Goal: Task Accomplishment & Management: Complete application form

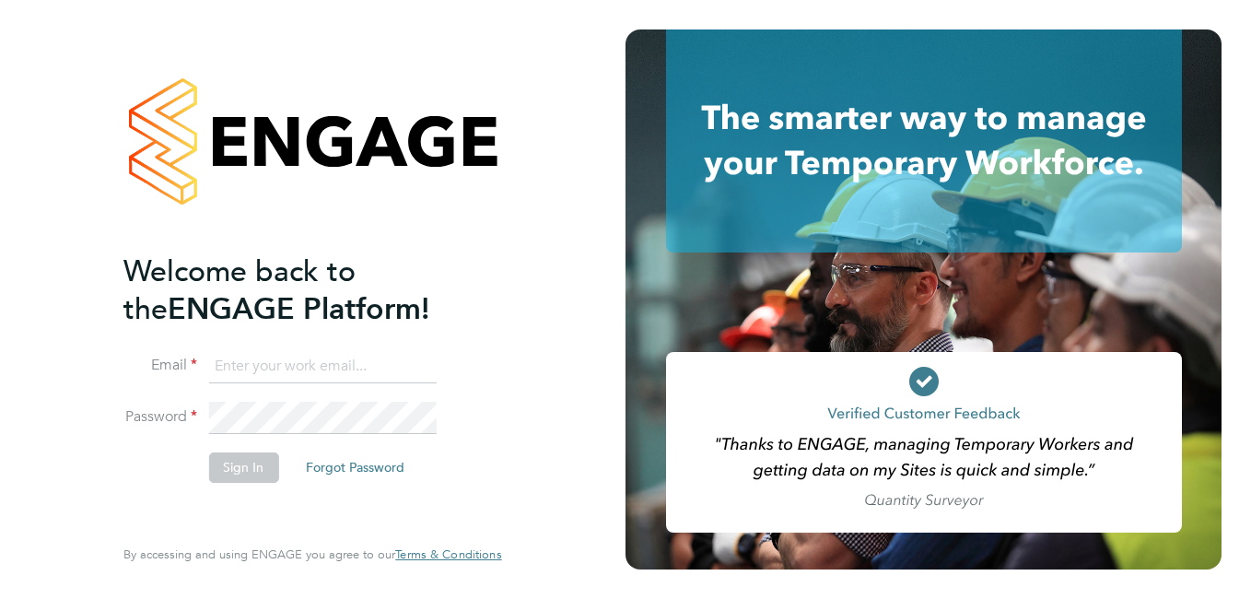
type input "[PERSON_NAME][DOMAIN_NAME][EMAIL_ADDRESS][DOMAIN_NAME]"
click at [244, 473] on button "Sign In" at bounding box center [243, 466] width 70 height 29
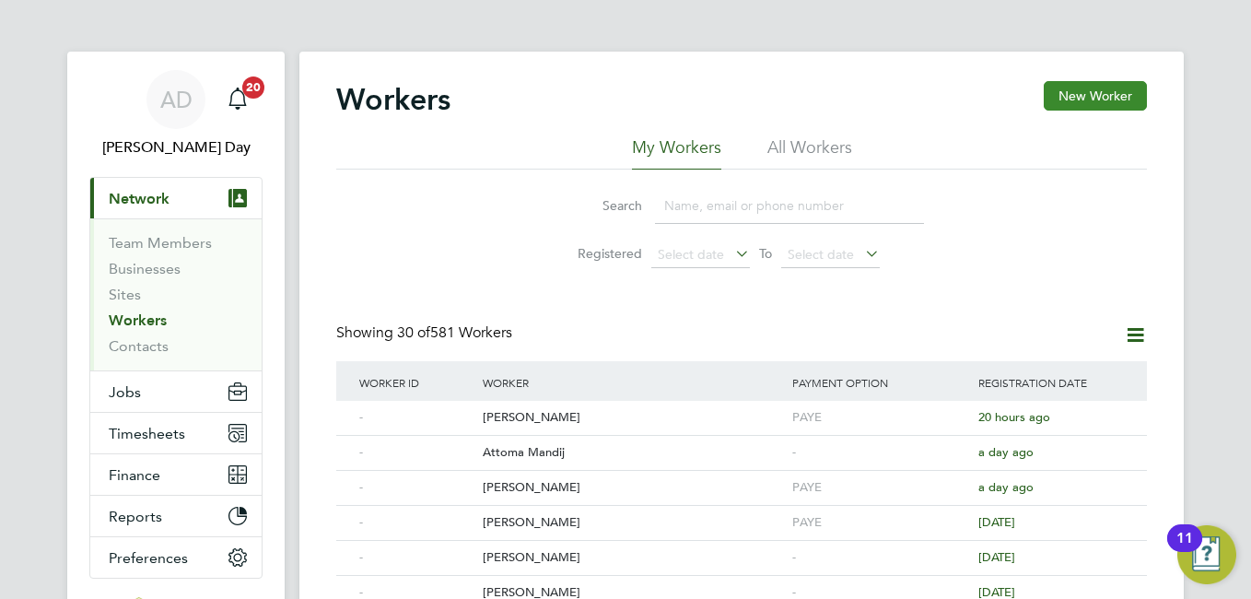
click at [1071, 99] on button "New Worker" at bounding box center [1095, 95] width 103 height 29
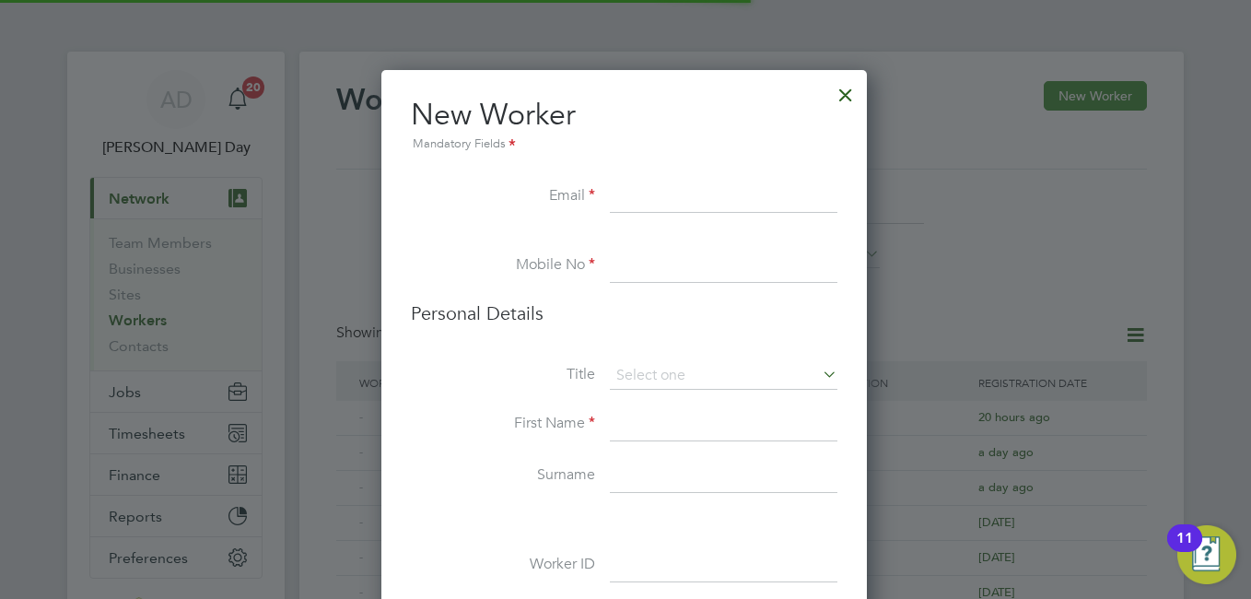
scroll to position [1559, 488]
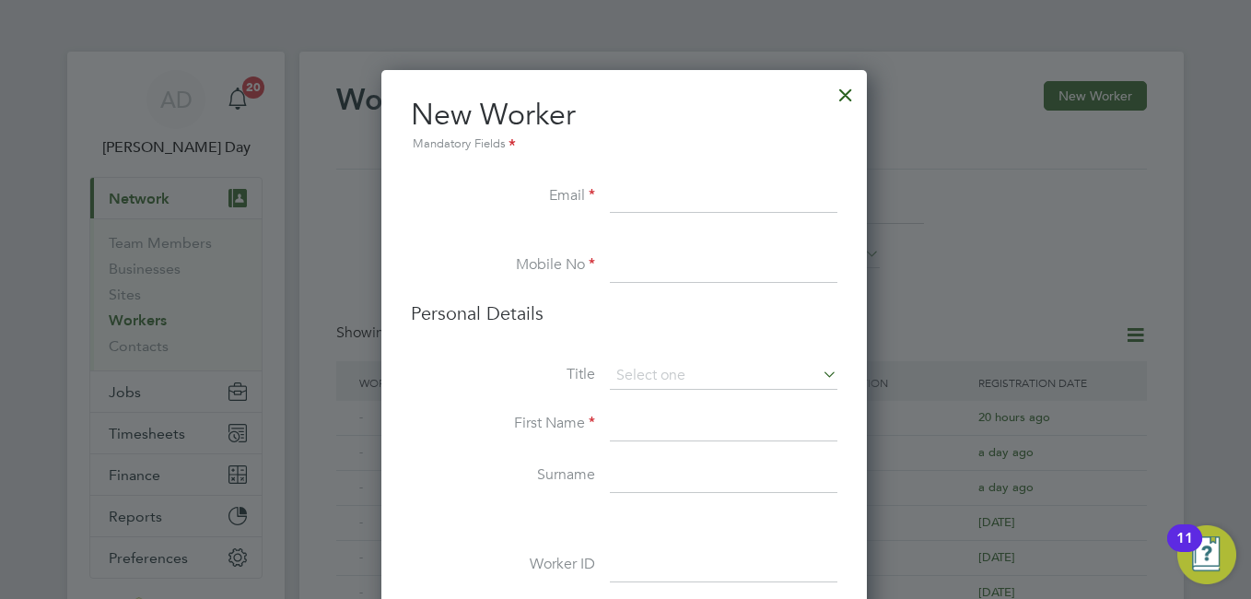
click at [628, 190] on input at bounding box center [724, 197] width 228 height 33
paste input "[EMAIL_ADDRESS][DOMAIN_NAME]"
type input "[EMAIL_ADDRESS][DOMAIN_NAME]"
click at [657, 264] on input at bounding box center [724, 266] width 228 height 33
paste input "447715418433"
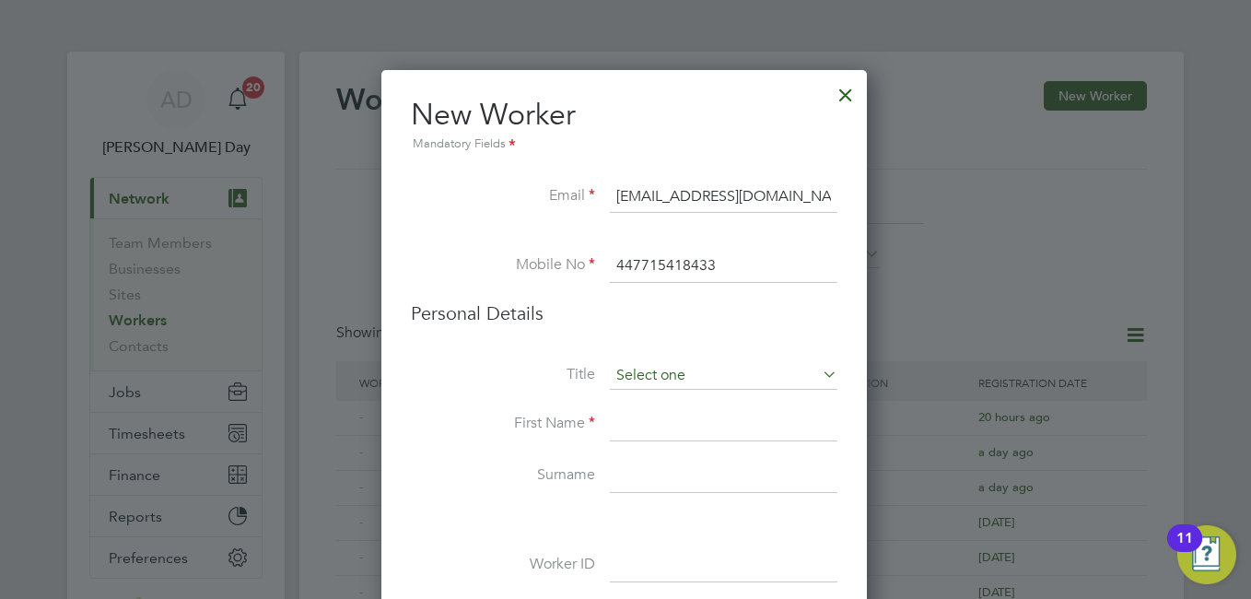
type input "447715418433"
click at [755, 365] on input at bounding box center [724, 376] width 228 height 28
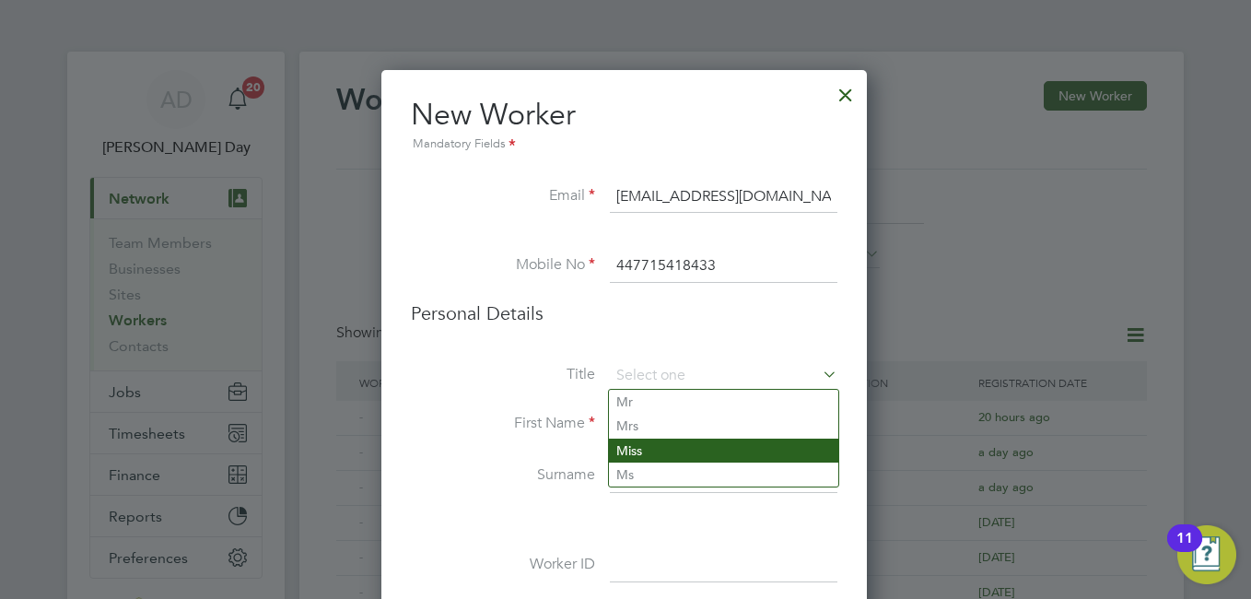
click at [688, 459] on li "Miss" at bounding box center [723, 451] width 229 height 24
type input "Miss"
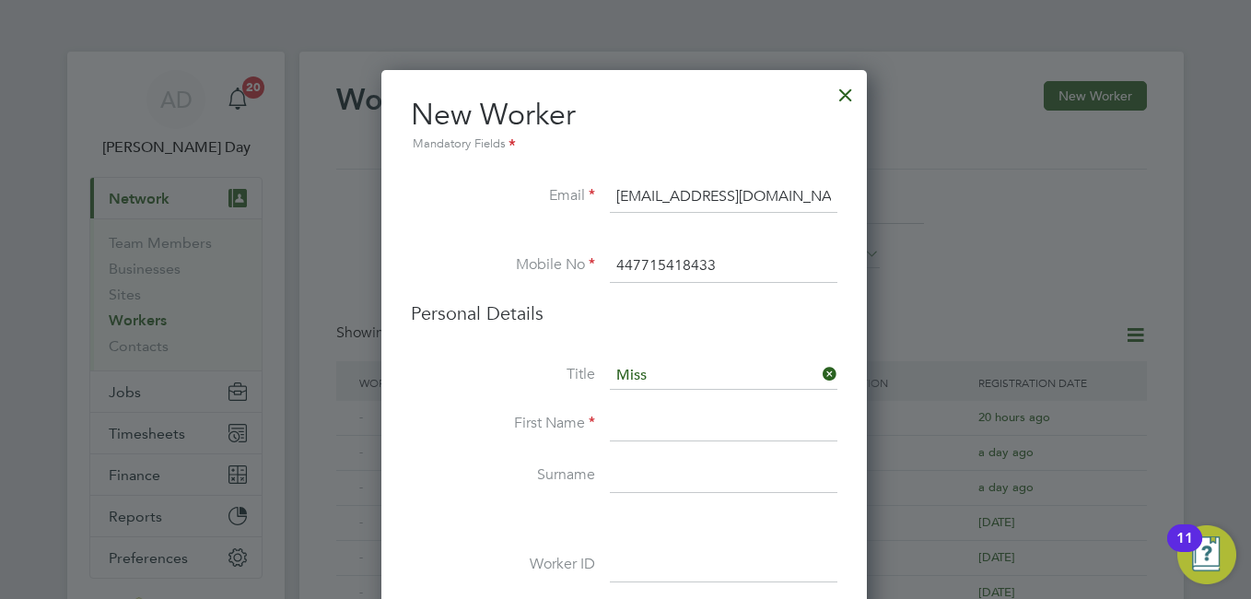
click at [683, 414] on input at bounding box center [724, 424] width 228 height 33
paste input "Ana Rita"
type input "Ana Rita"
click at [635, 475] on input at bounding box center [724, 476] width 228 height 33
paste input "Nseng Ada"
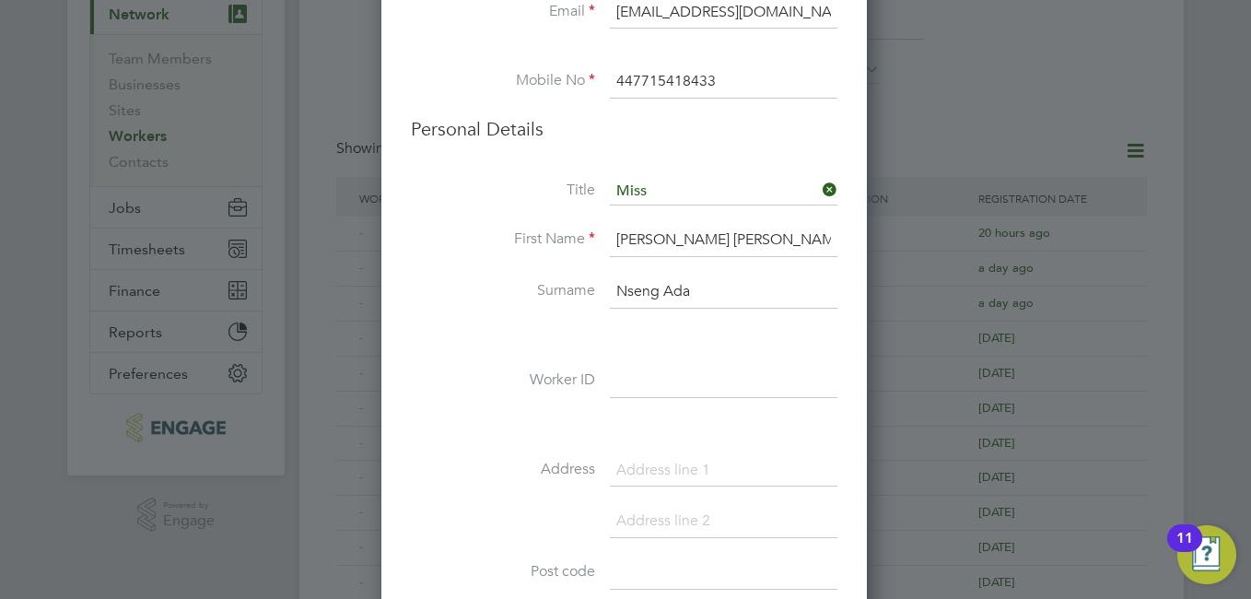
scroll to position [276, 0]
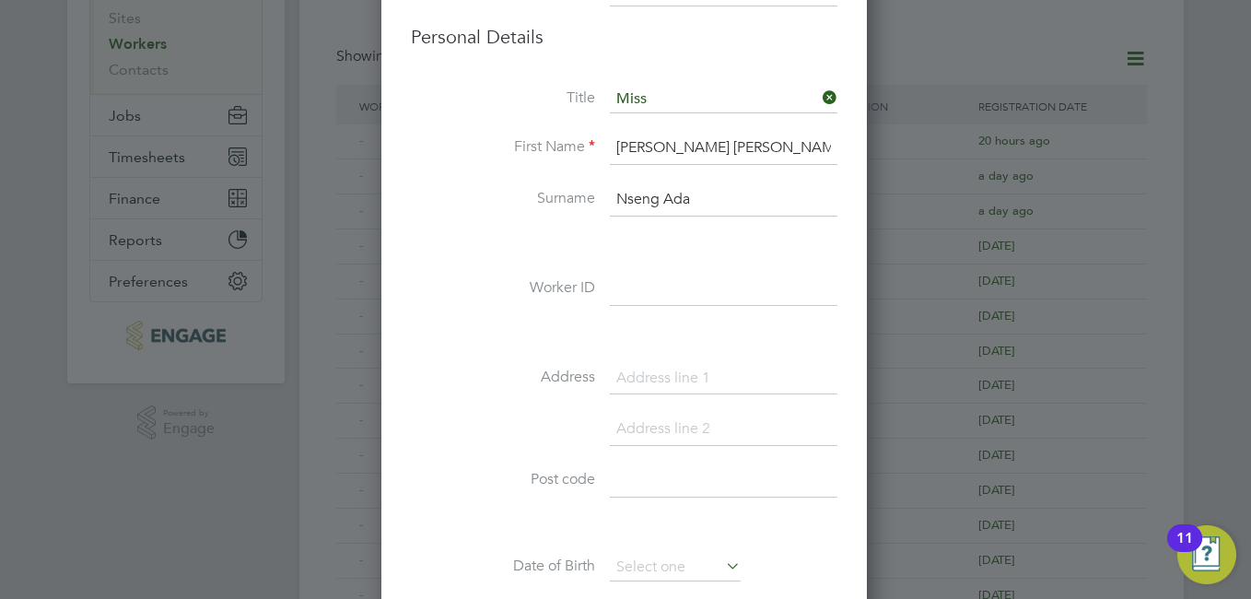
type input "Nseng Ada"
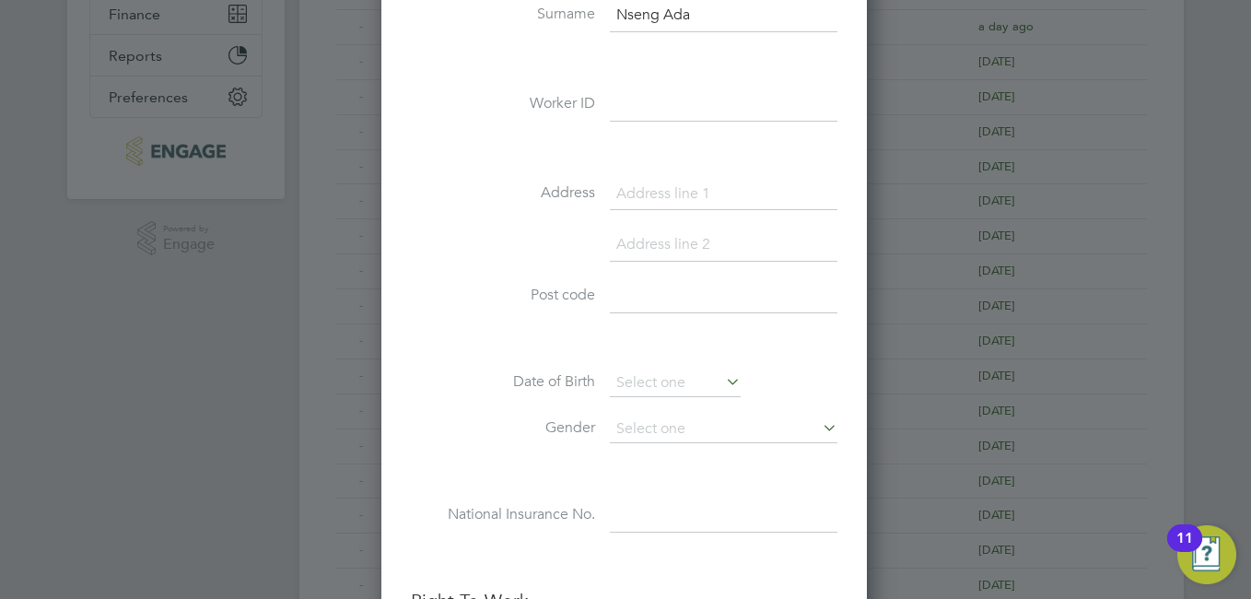
scroll to position [553, 0]
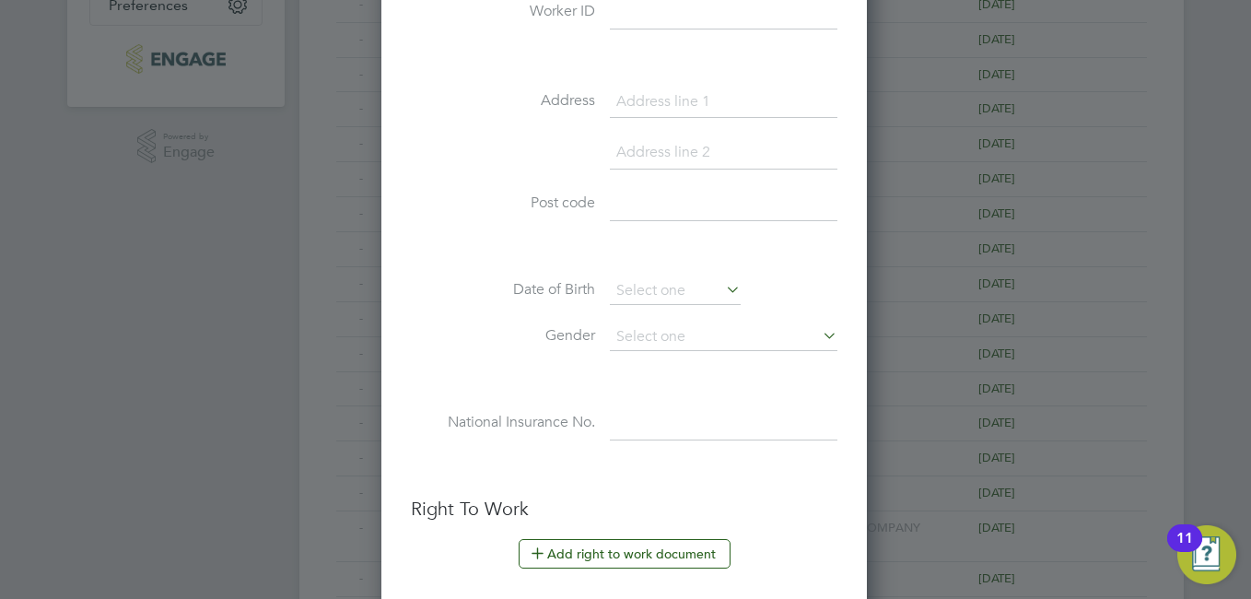
click at [663, 419] on input at bounding box center [724, 423] width 228 height 33
click at [663, 419] on input "SK 07" at bounding box center [724, 423] width 228 height 33
type input "SK 07 10 82 0"
click at [669, 545] on button "Add right to work document" at bounding box center [625, 553] width 212 height 29
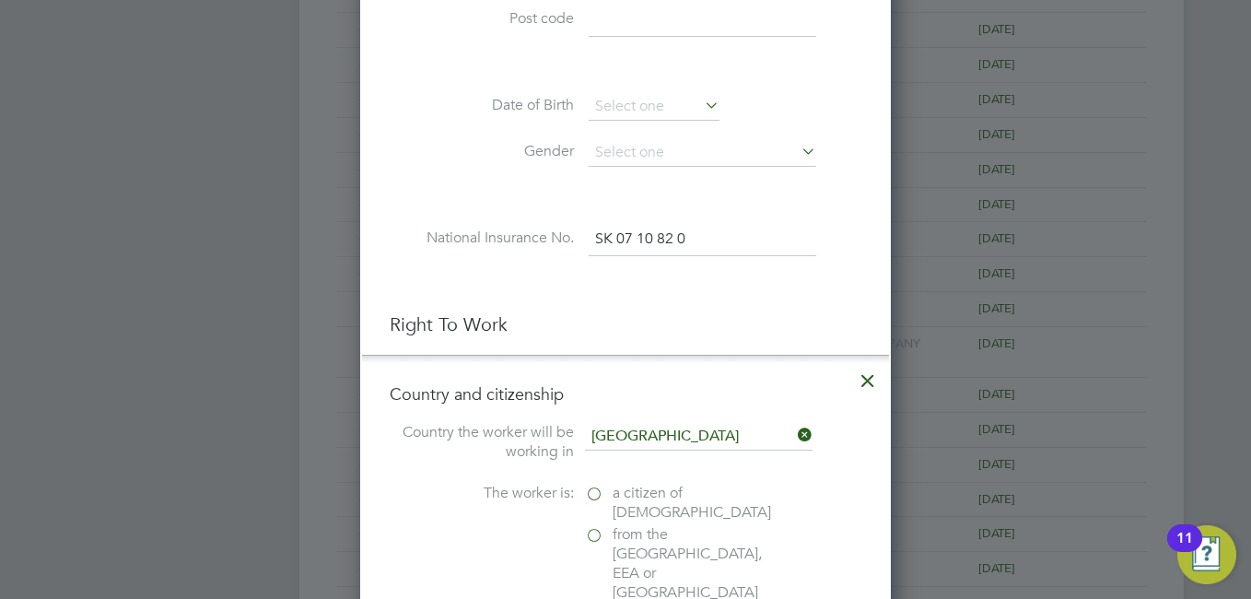
scroll to position [829, 0]
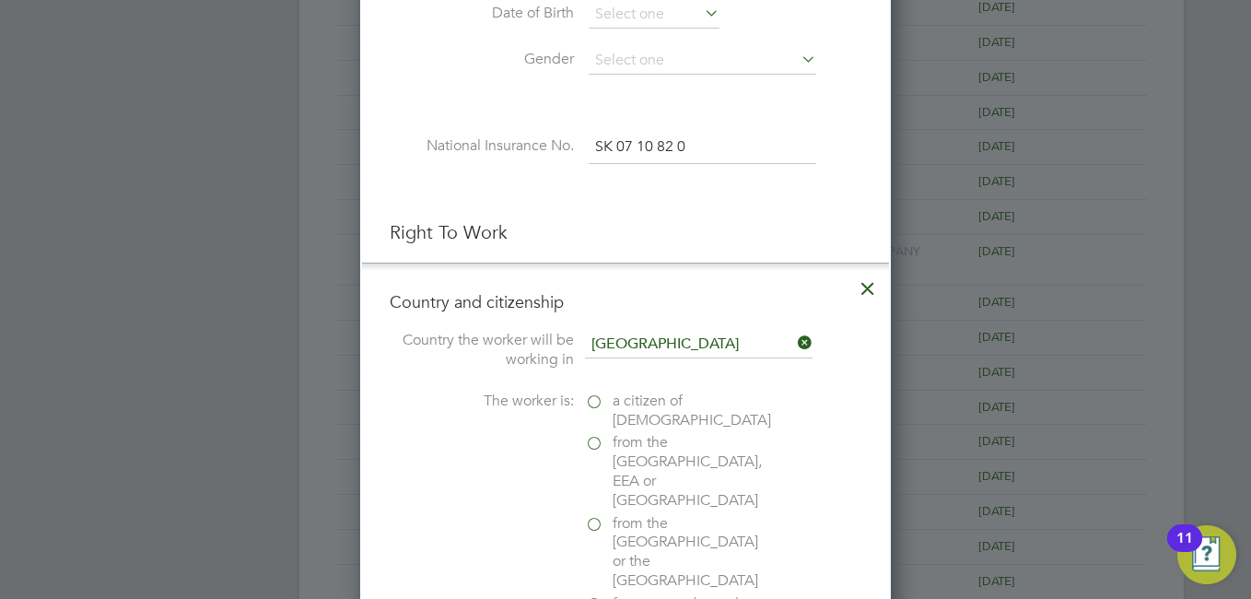
click at [599, 409] on label "a citizen of United Kingdom" at bounding box center [677, 411] width 184 height 39
click at [0, 0] on input "a citizen of United Kingdom" at bounding box center [0, 0] width 0 height 0
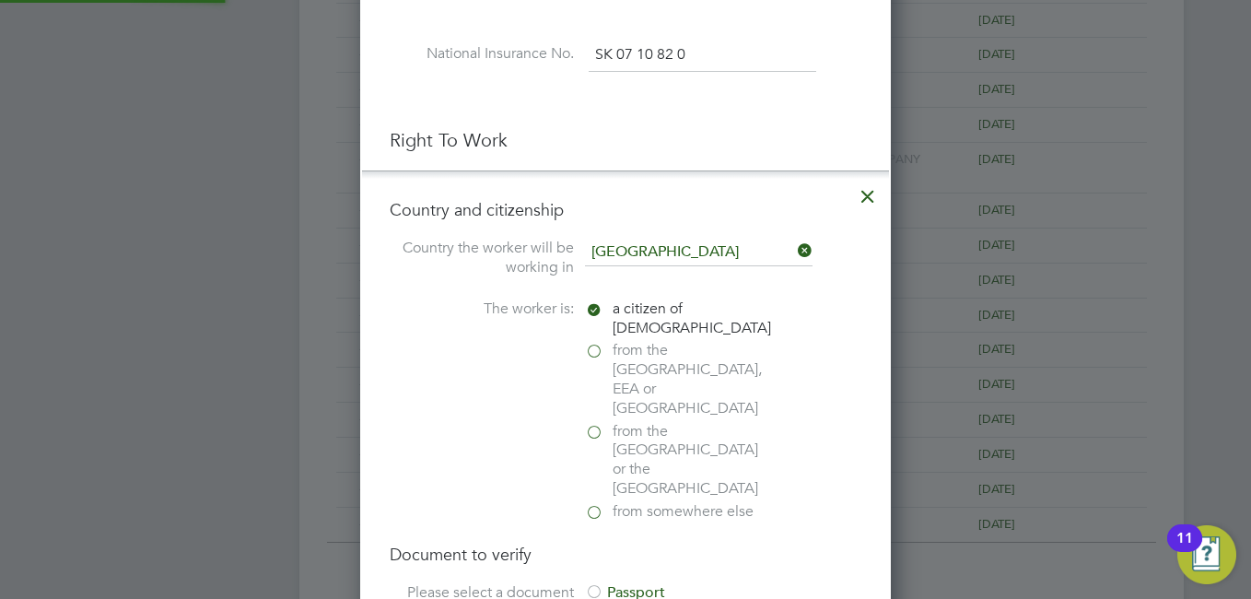
scroll to position [1014, 0]
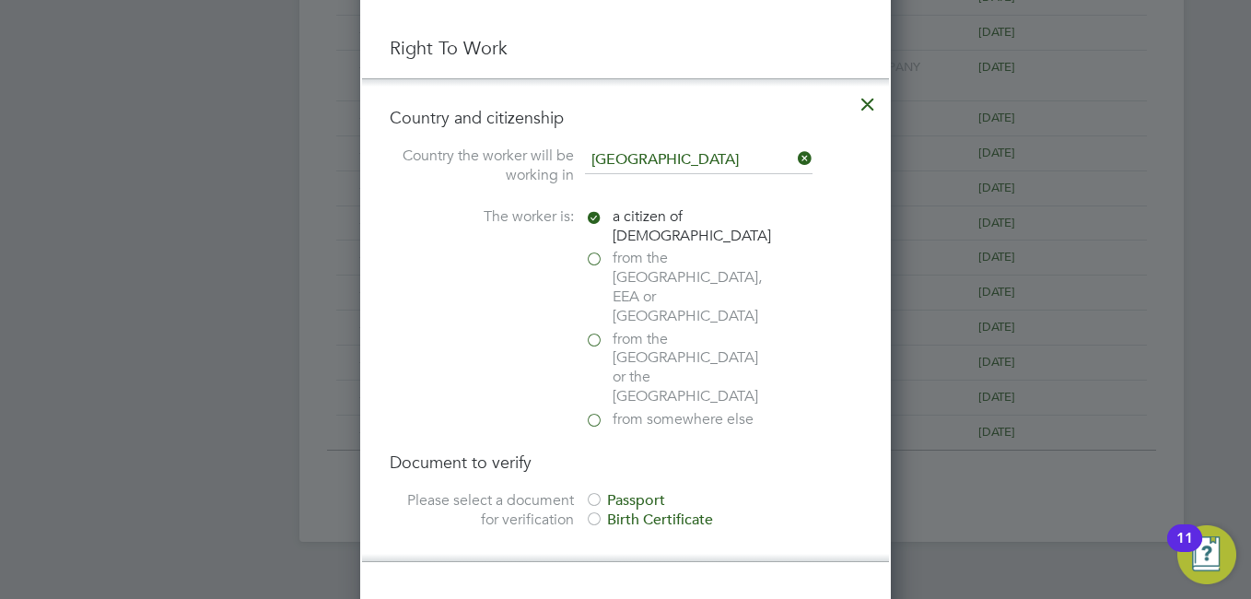
click at [590, 492] on div at bounding box center [594, 501] width 18 height 18
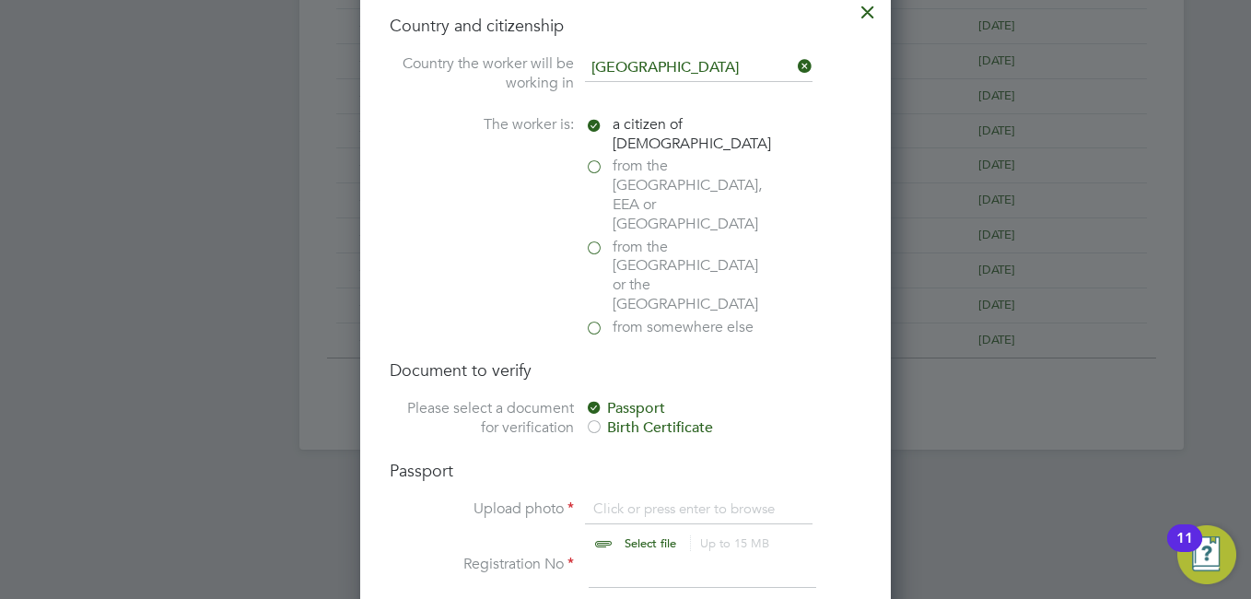
scroll to position [1198, 0]
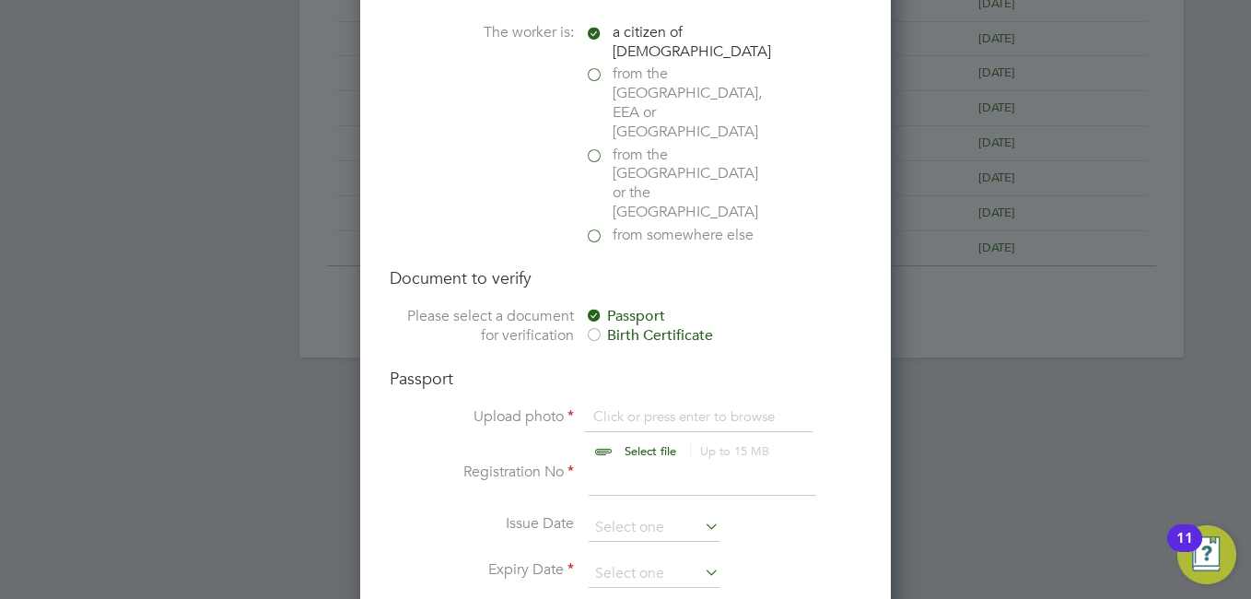
click at [601, 407] on input "file" at bounding box center [667, 434] width 289 height 55
type input "C:\fakepath\20250805_180715.jpg"
click at [634, 463] on input at bounding box center [703, 479] width 228 height 33
type input "153202828"
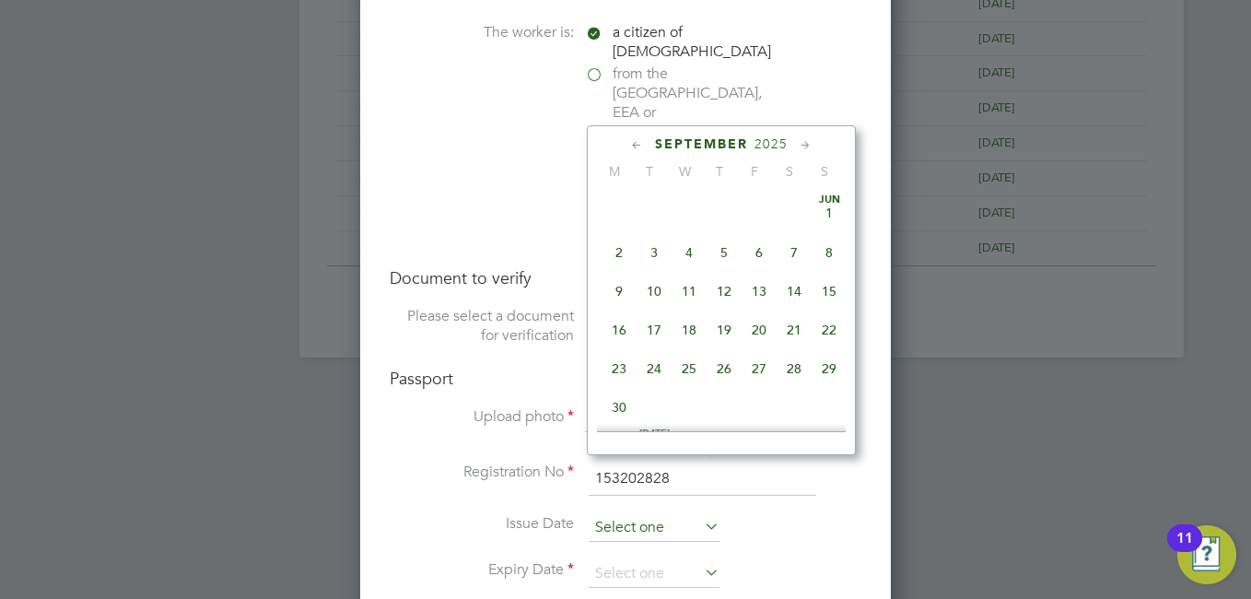
click at [683, 514] on input at bounding box center [654, 528] width 131 height 28
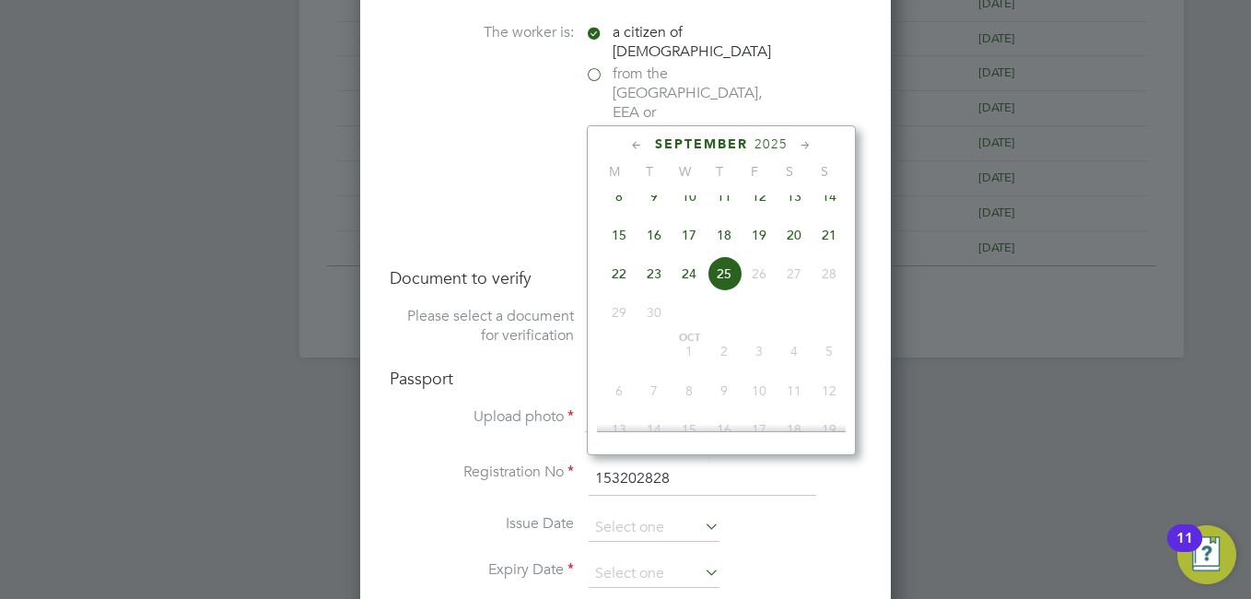
click at [636, 140] on icon at bounding box center [637, 145] width 18 height 20
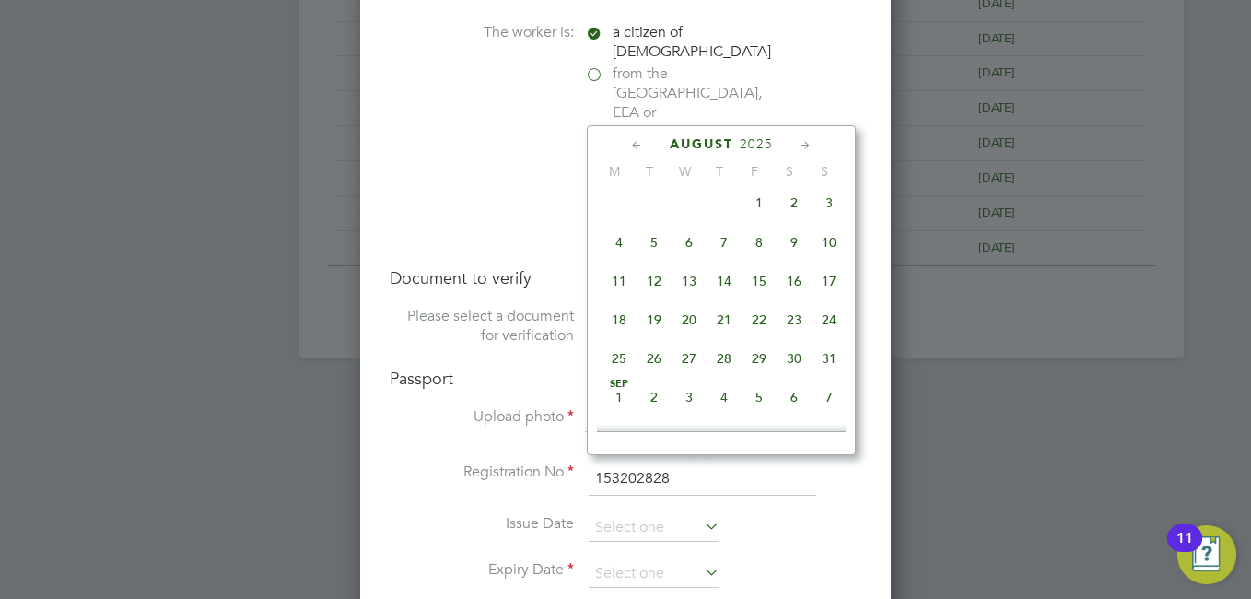
click at [636, 140] on icon at bounding box center [637, 145] width 18 height 20
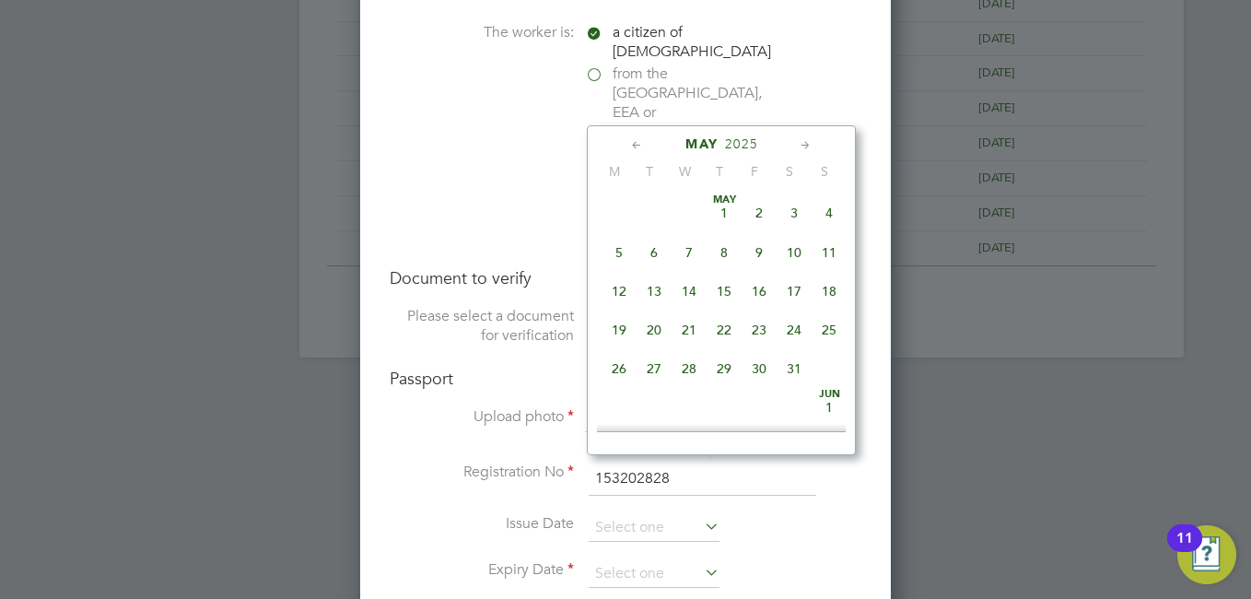
click at [636, 140] on icon at bounding box center [637, 145] width 18 height 20
click at [761, 362] on span "31" at bounding box center [759, 368] width 35 height 35
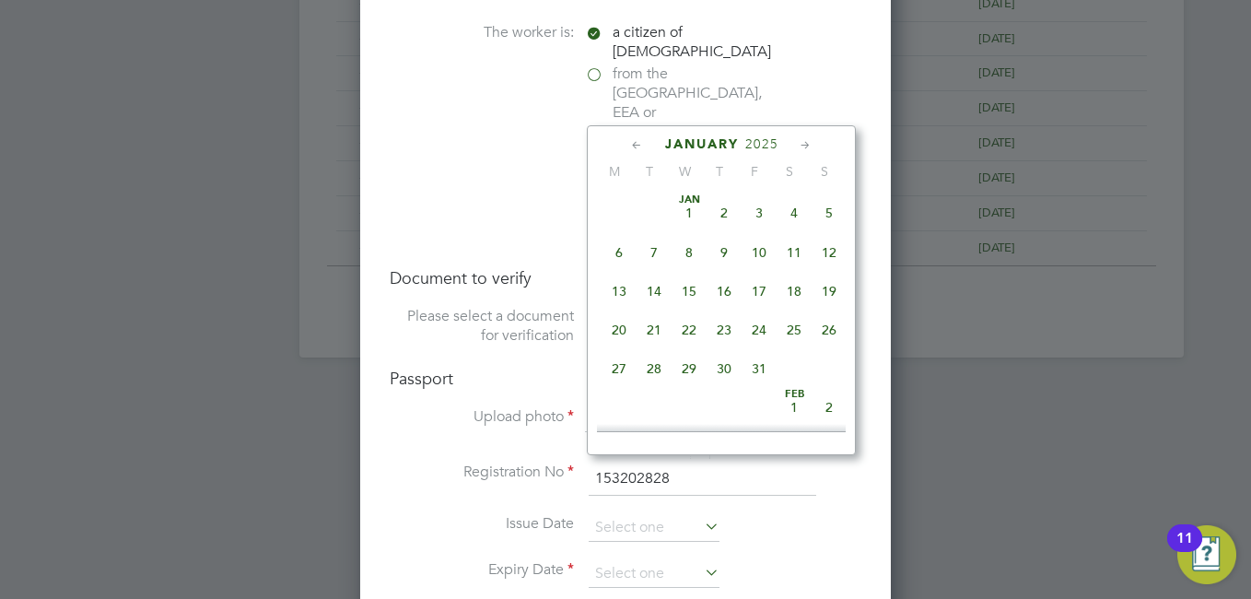
type input "31 Jan 2025"
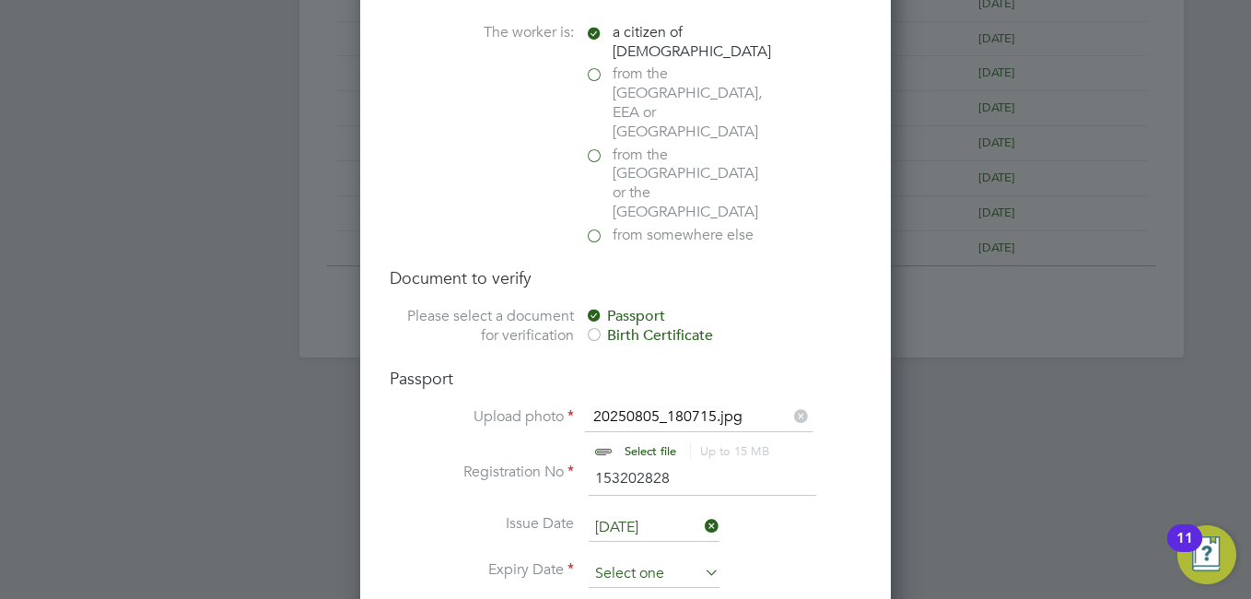
click at [644, 560] on input at bounding box center [654, 574] width 131 height 28
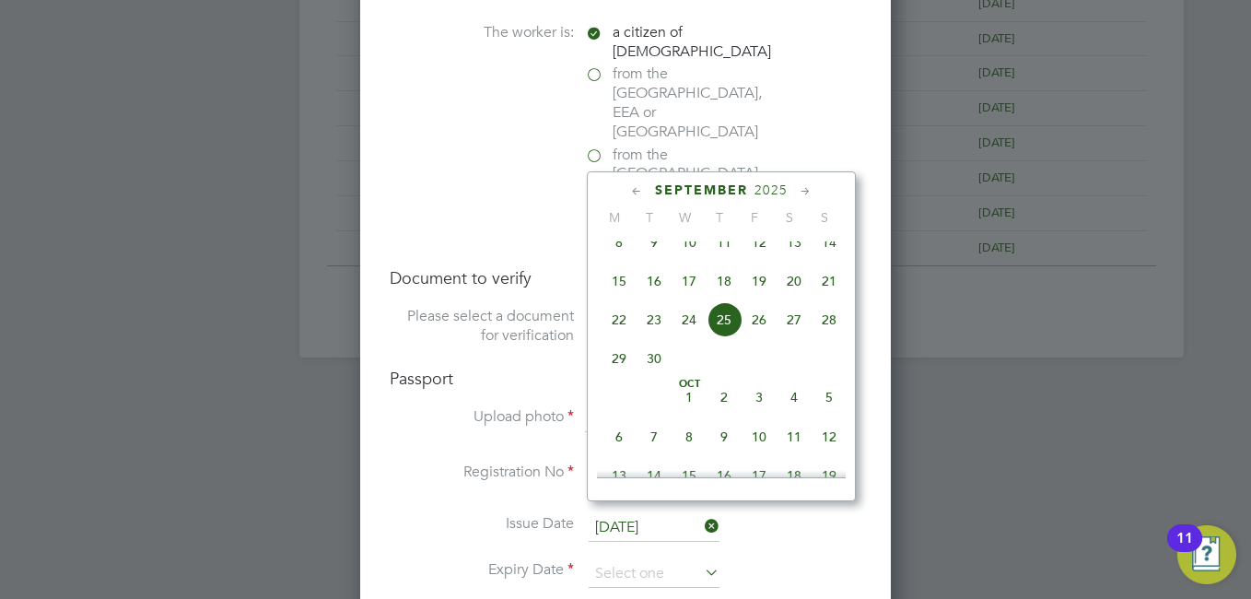
click at [782, 189] on span "2025" at bounding box center [771, 190] width 33 height 16
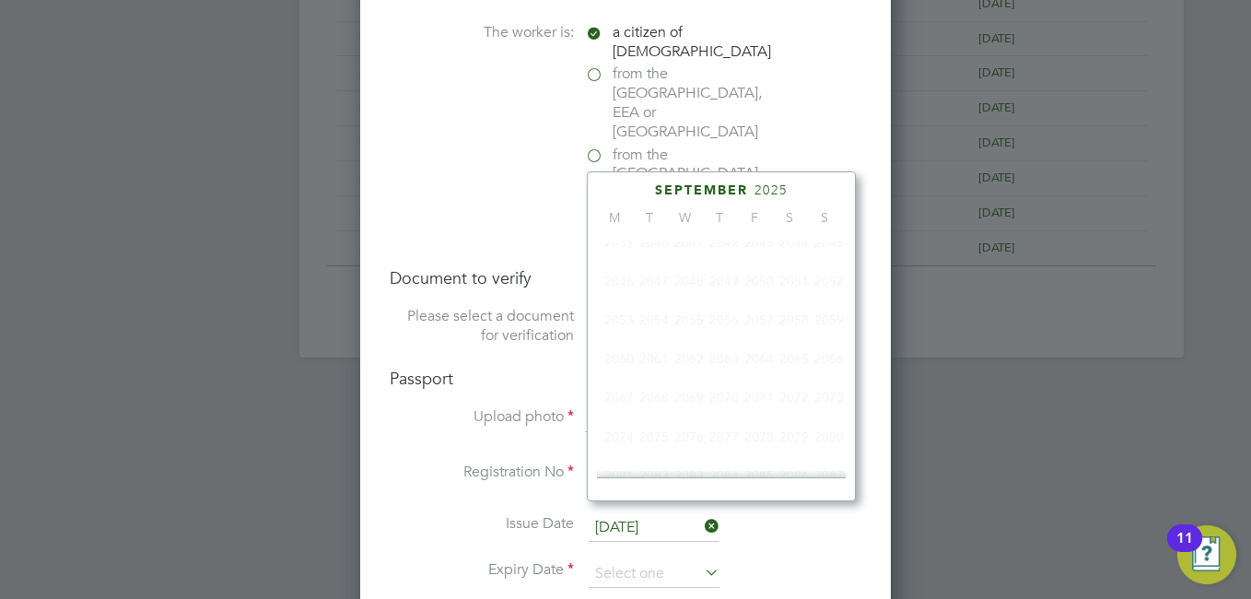
scroll to position [488, 0]
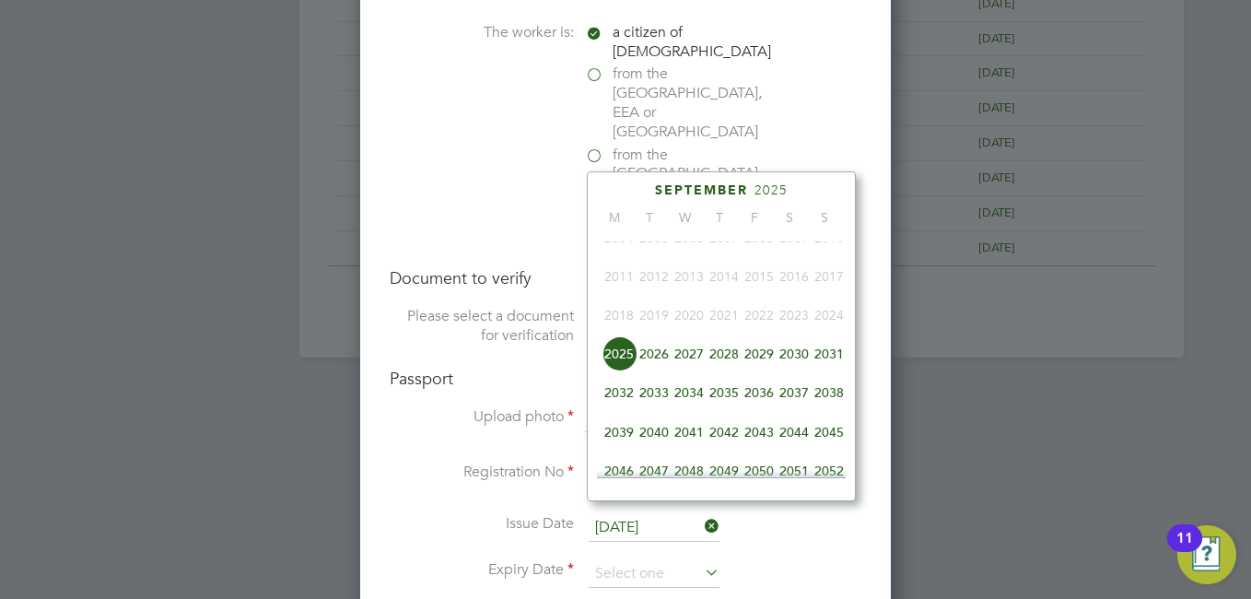
click at [716, 401] on span "2035" at bounding box center [724, 392] width 35 height 35
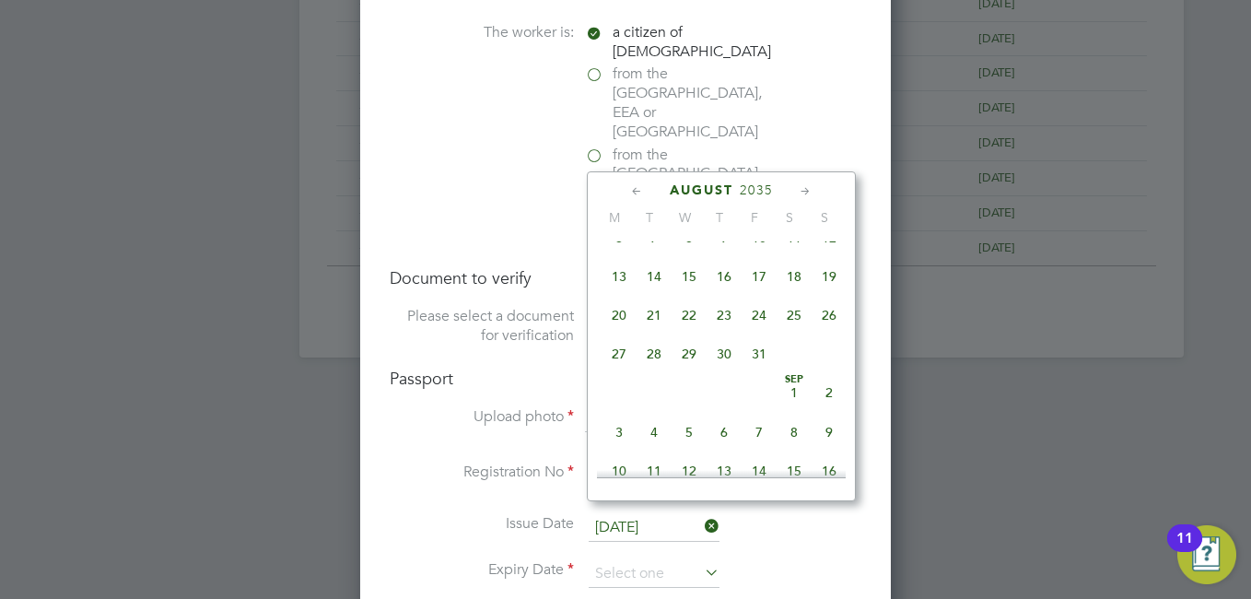
click at [695, 185] on span "August" at bounding box center [702, 190] width 64 height 16
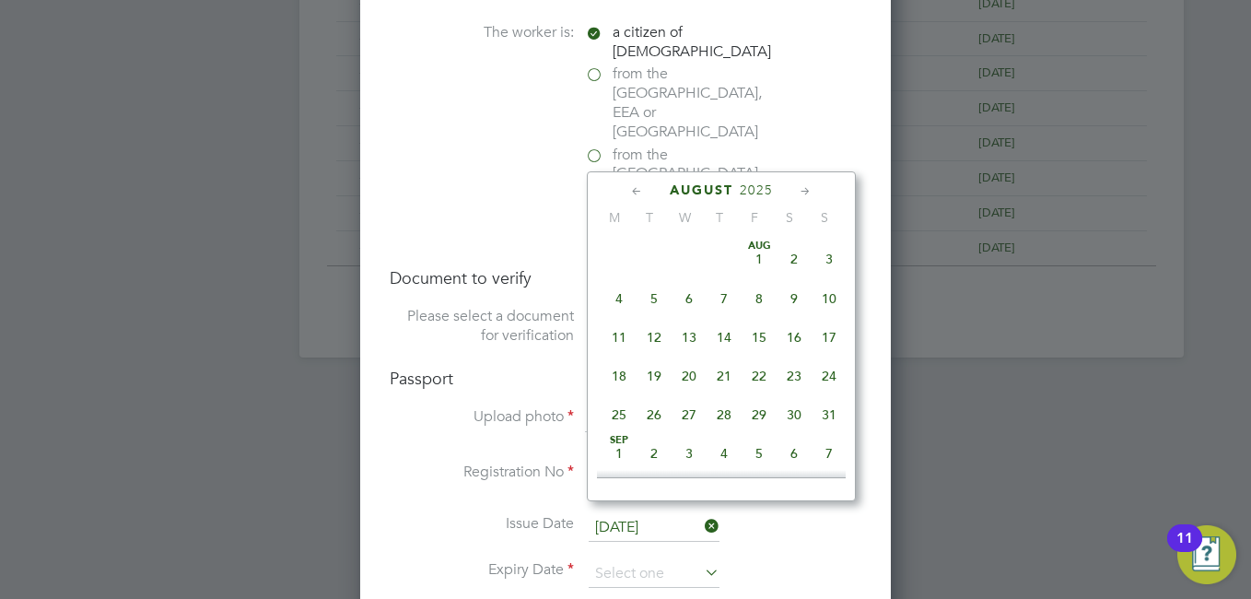
click at [691, 185] on span "August" at bounding box center [702, 190] width 64 height 16
click at [683, 187] on span "September" at bounding box center [701, 190] width 93 height 16
click at [766, 191] on span "2025" at bounding box center [771, 190] width 33 height 16
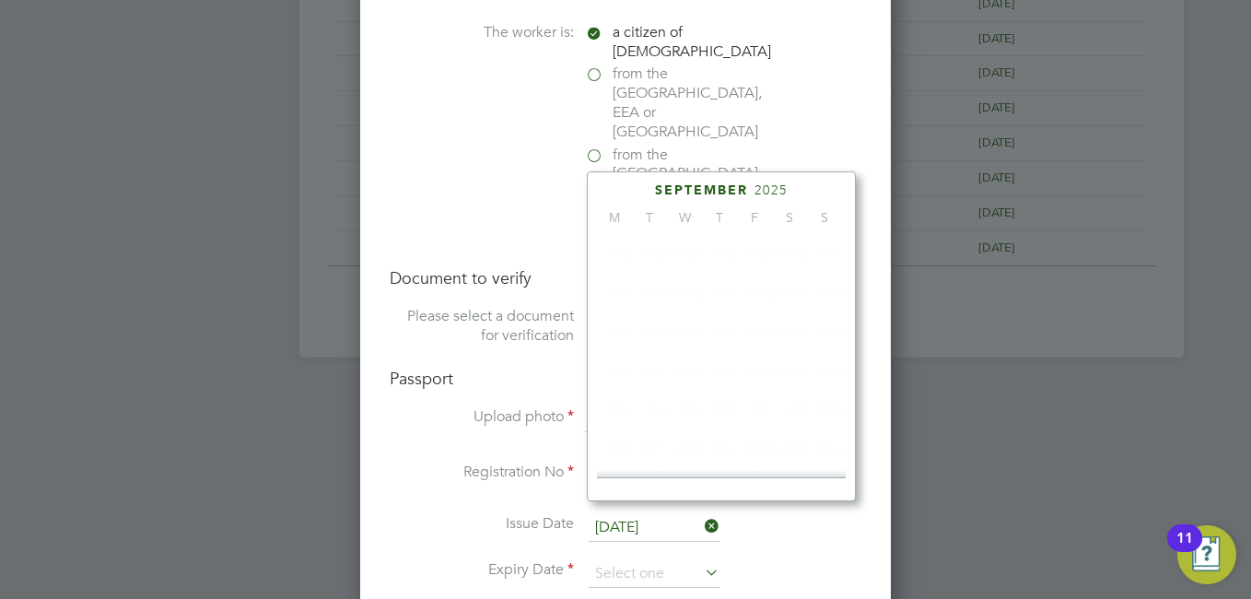
scroll to position [488, 0]
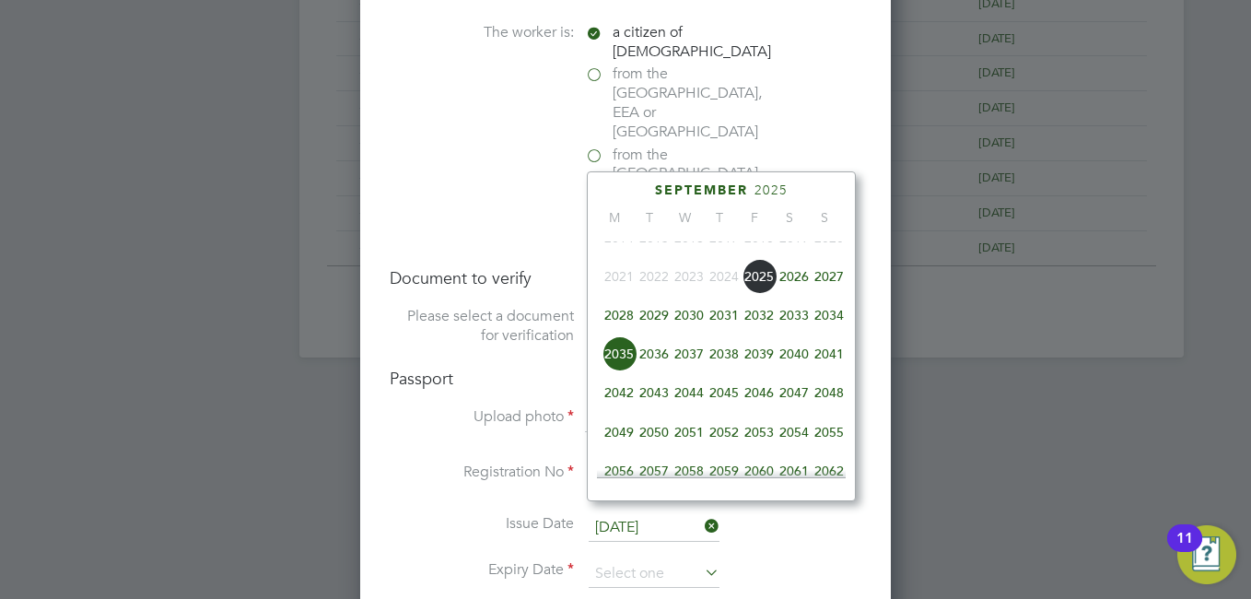
click at [617, 363] on span "2035" at bounding box center [619, 353] width 35 height 35
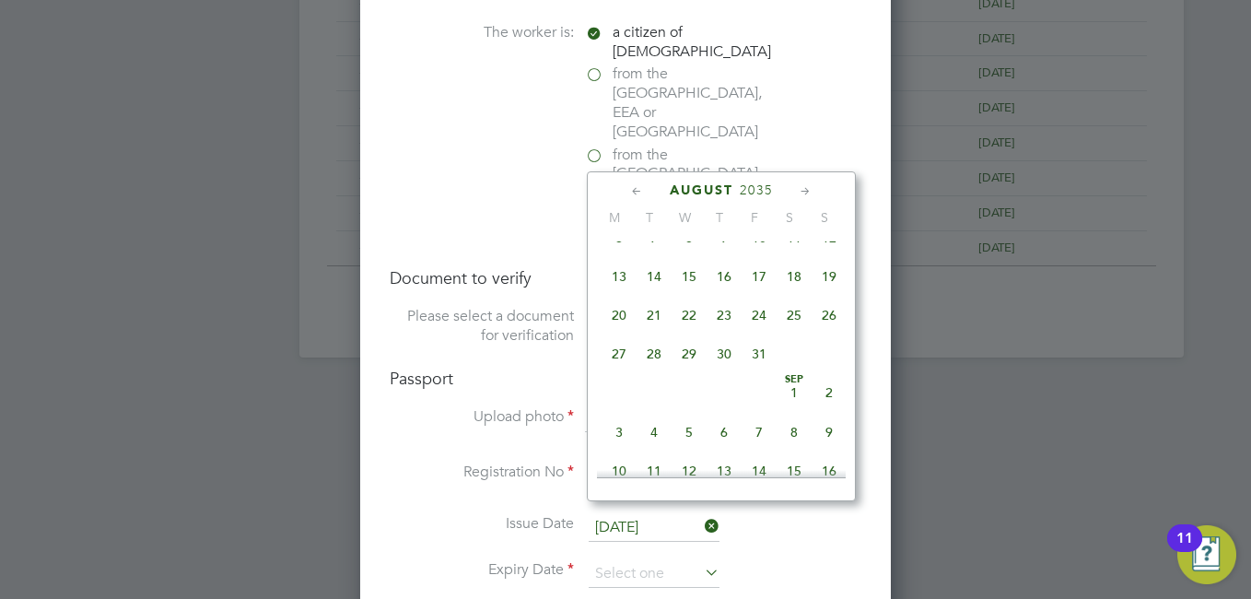
click at [644, 187] on icon at bounding box center [637, 192] width 18 height 20
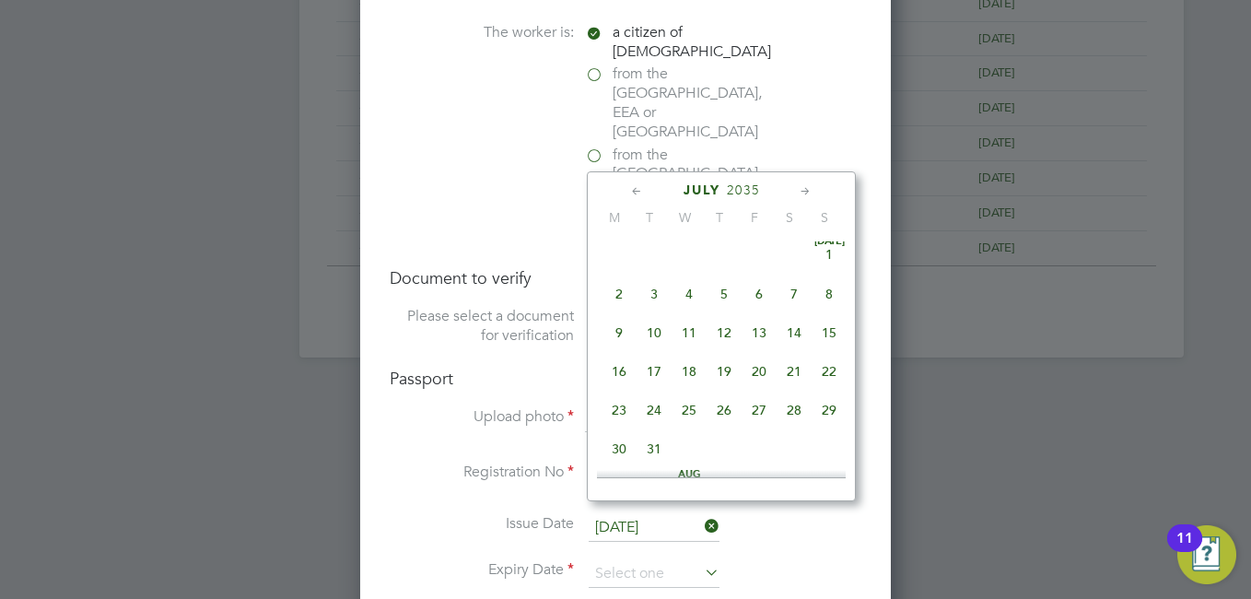
click at [644, 187] on icon at bounding box center [637, 192] width 18 height 20
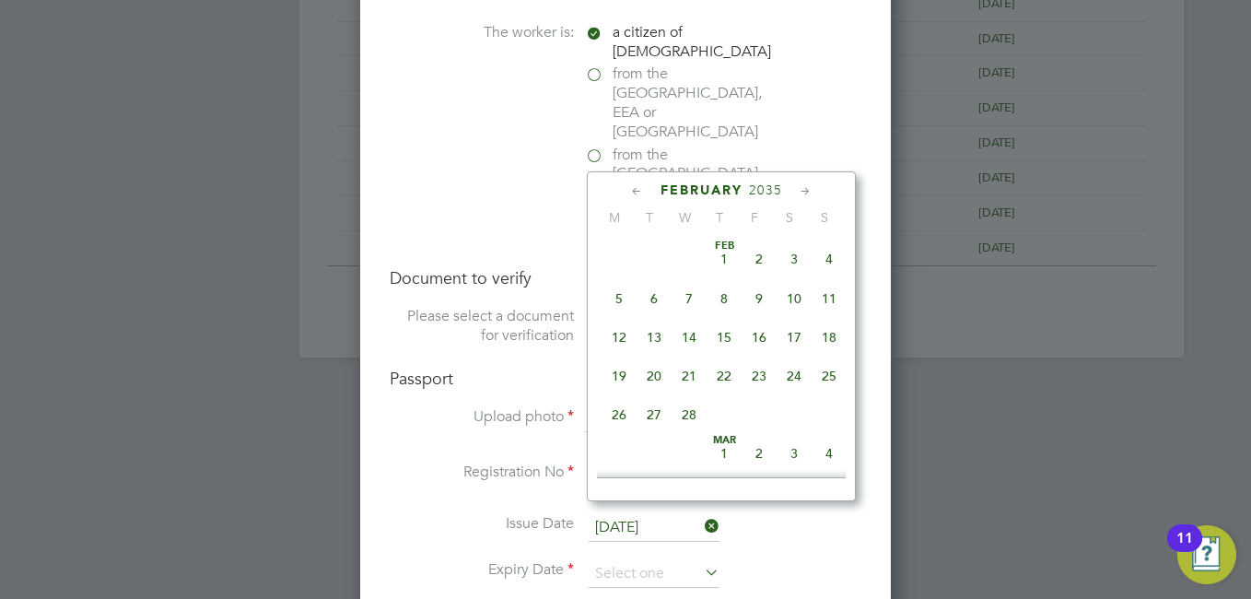
click at [644, 187] on icon at bounding box center [637, 192] width 18 height 20
click at [691, 419] on span "31" at bounding box center [689, 414] width 35 height 35
type input "31 Jan 2035"
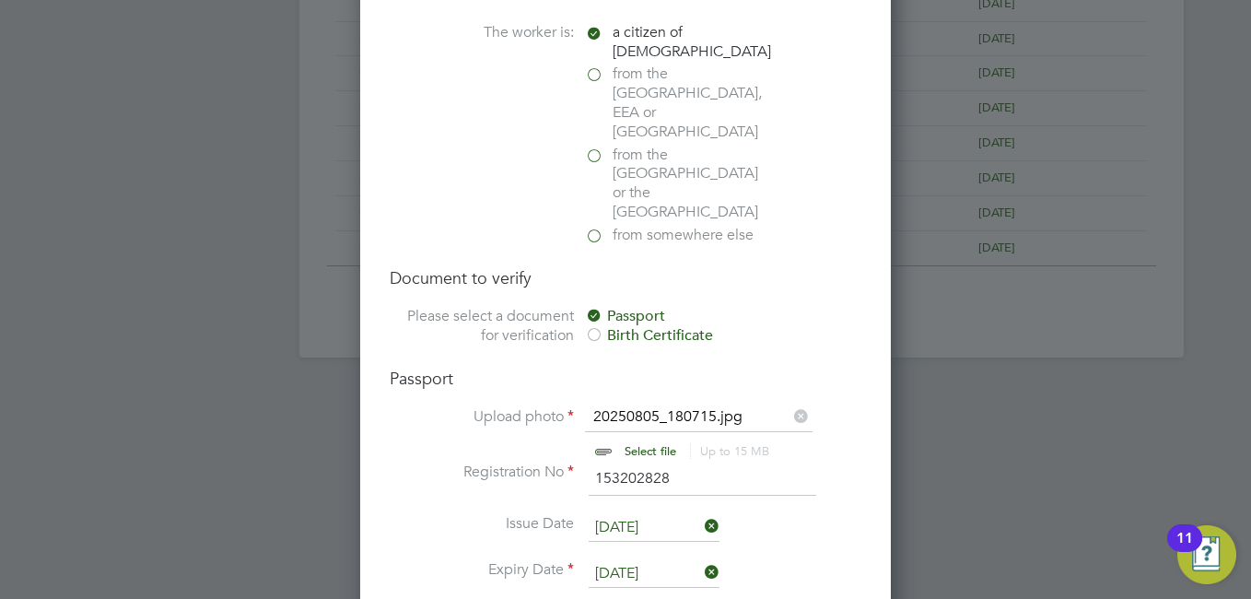
scroll to position [1290, 0]
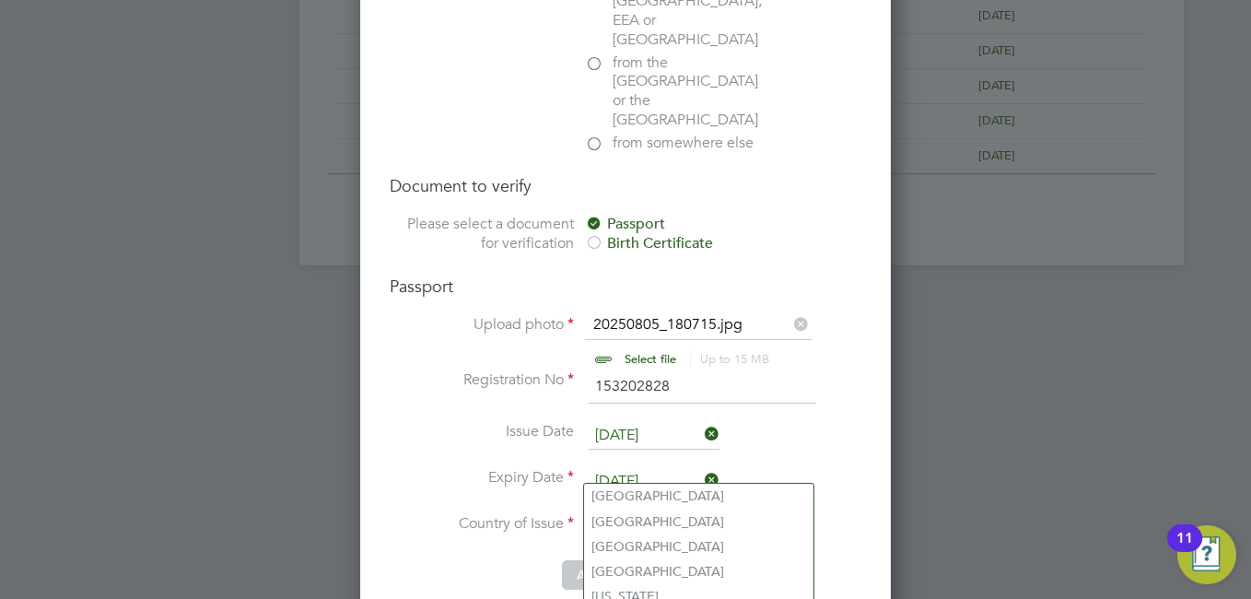
click at [642, 514] on input at bounding box center [699, 528] width 228 height 28
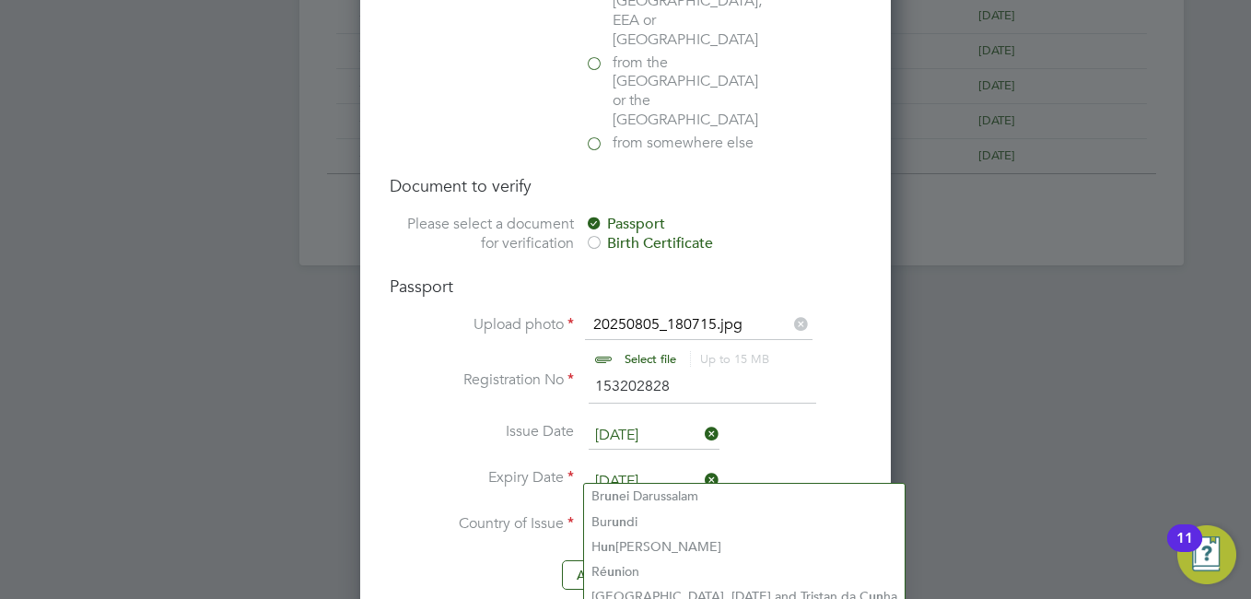
click at [710, 514] on input "UN" at bounding box center [699, 528] width 228 height 28
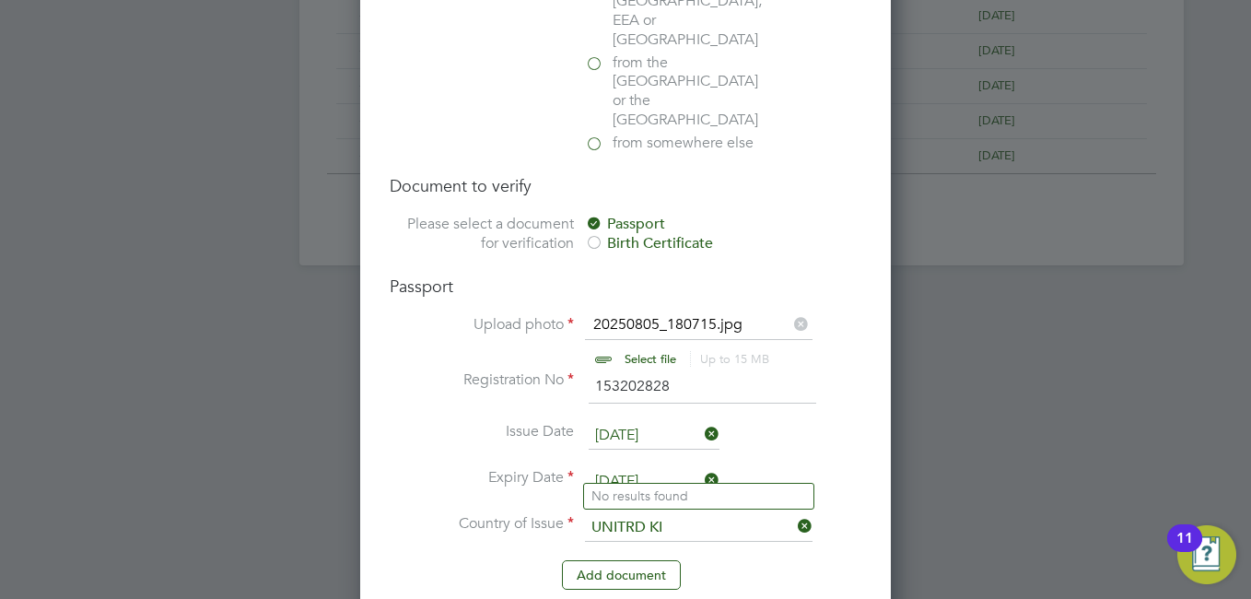
click at [644, 514] on input "UNITRD KI" at bounding box center [699, 528] width 228 height 28
click at [673, 486] on li "United Ki ngdom" at bounding box center [698, 496] width 229 height 25
type input "United Kingdom"
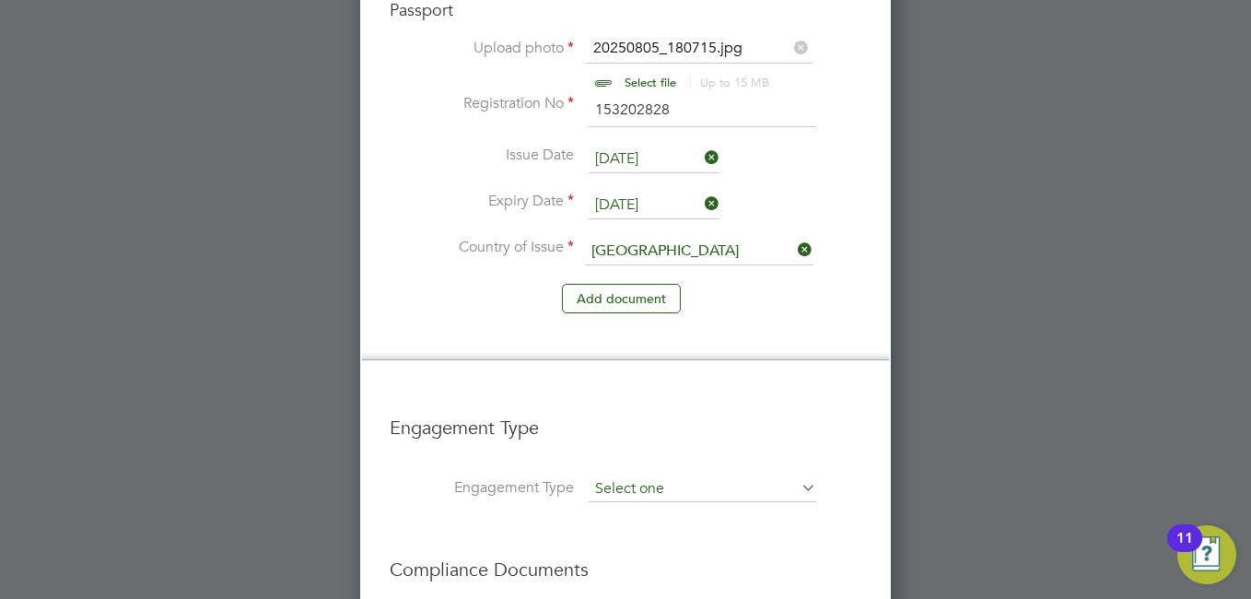
scroll to position [1751, 0]
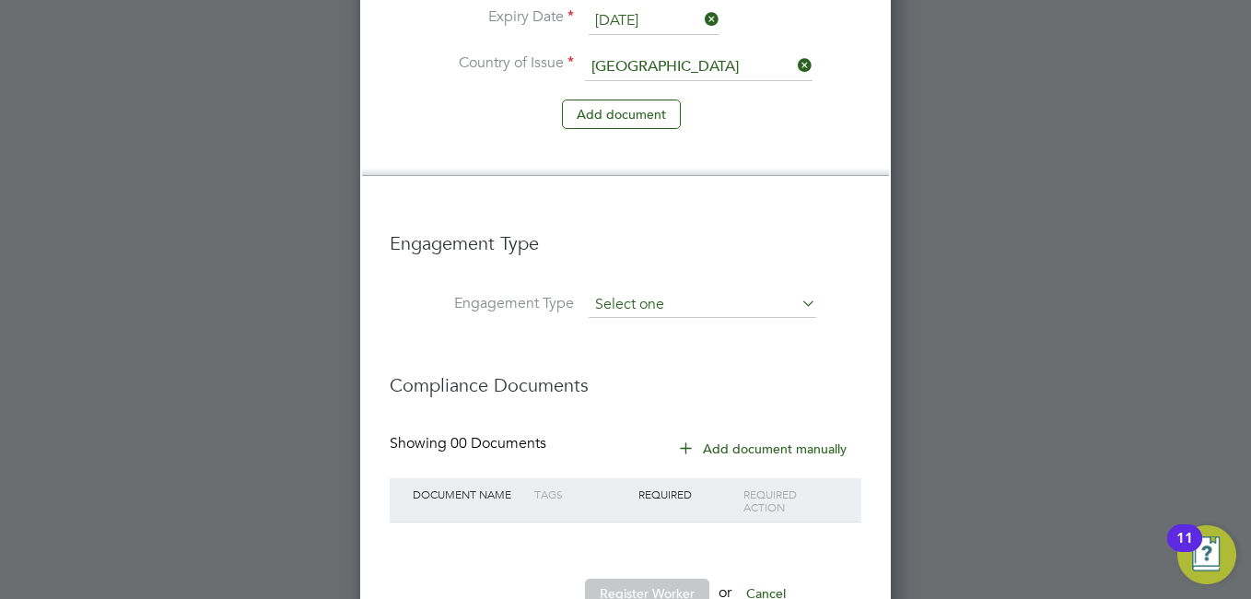
click at [669, 292] on input at bounding box center [703, 305] width 228 height 26
click at [652, 294] on li "PAYE Direct" at bounding box center [702, 300] width 229 height 27
type input "PAYE Direct"
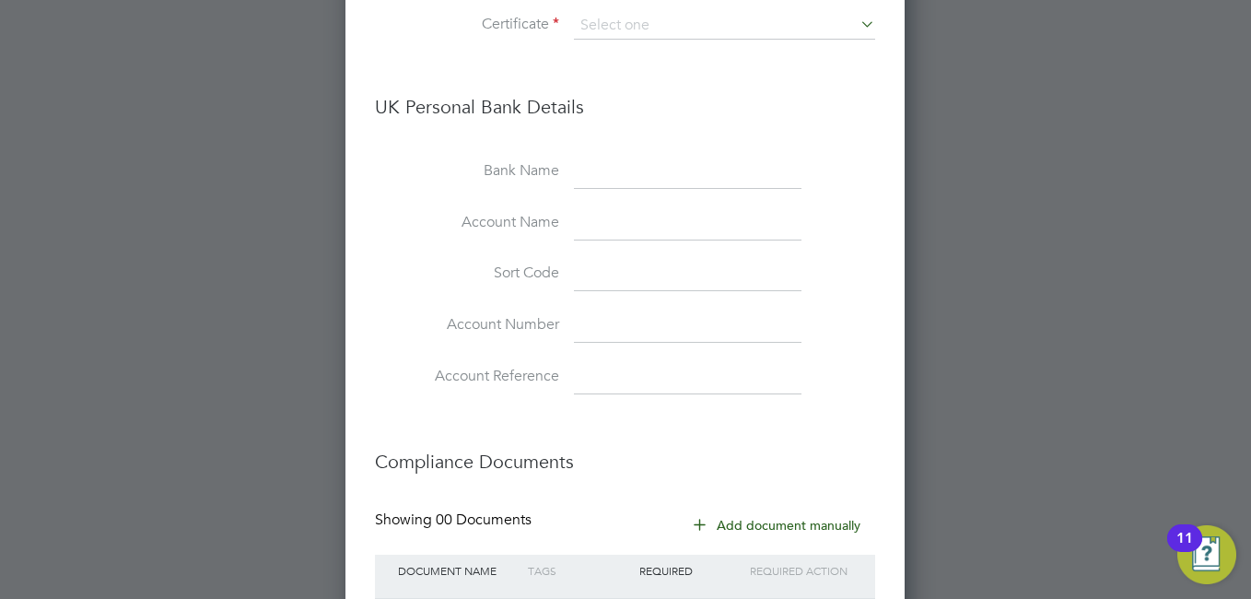
scroll to position [2295, 0]
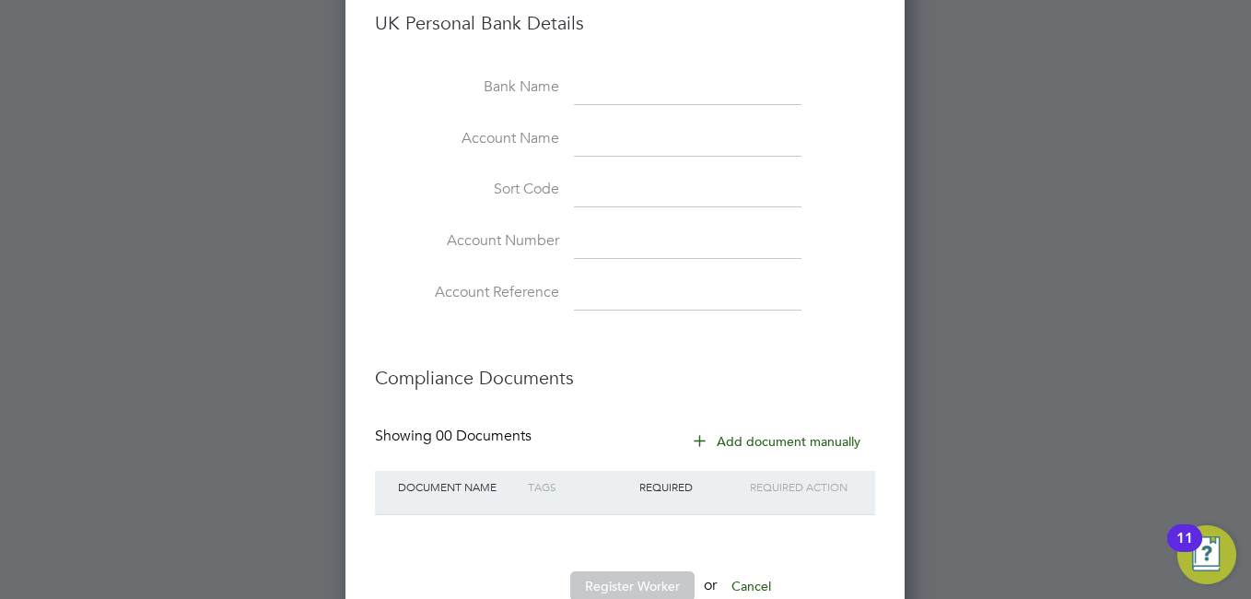
click at [653, 571] on button "Register Worker" at bounding box center [632, 585] width 124 height 29
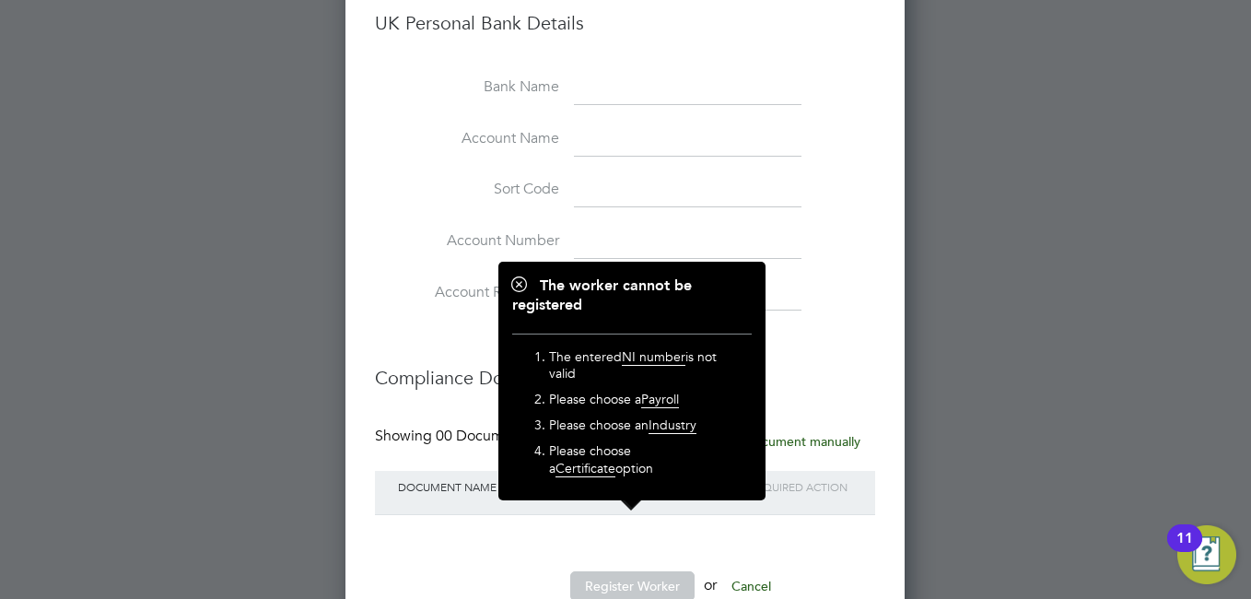
click at [851, 534] on li at bounding box center [625, 543] width 500 height 19
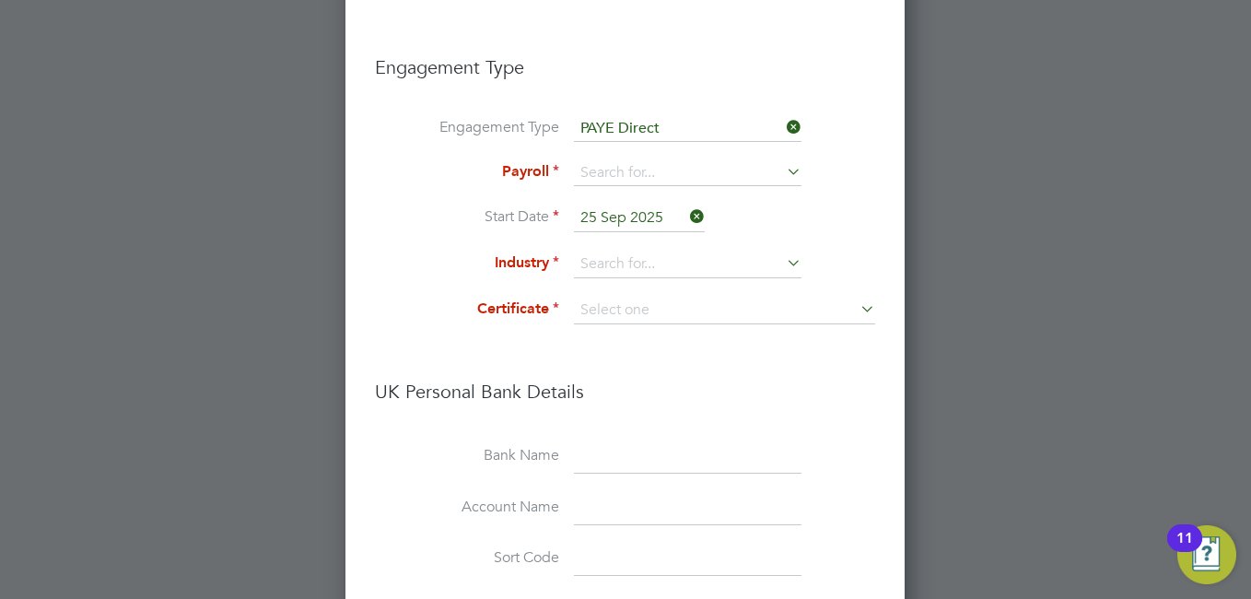
scroll to position [1650, 0]
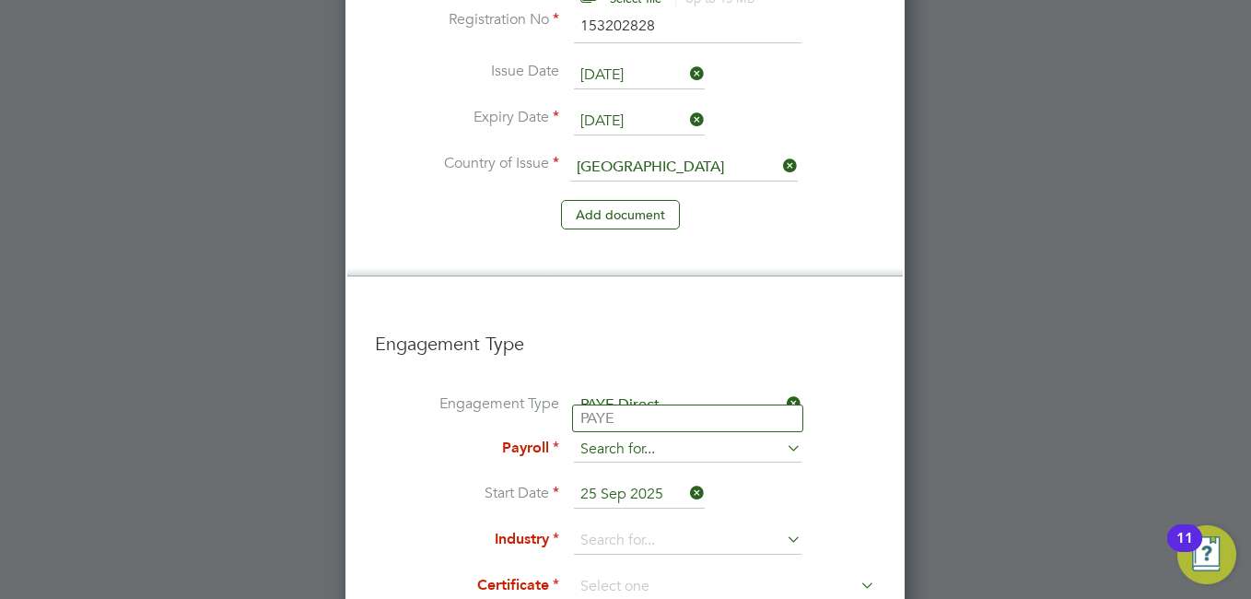
click at [686, 437] on input at bounding box center [688, 450] width 228 height 26
click at [600, 407] on li "PAYE" at bounding box center [687, 418] width 229 height 27
type input "PAYE"
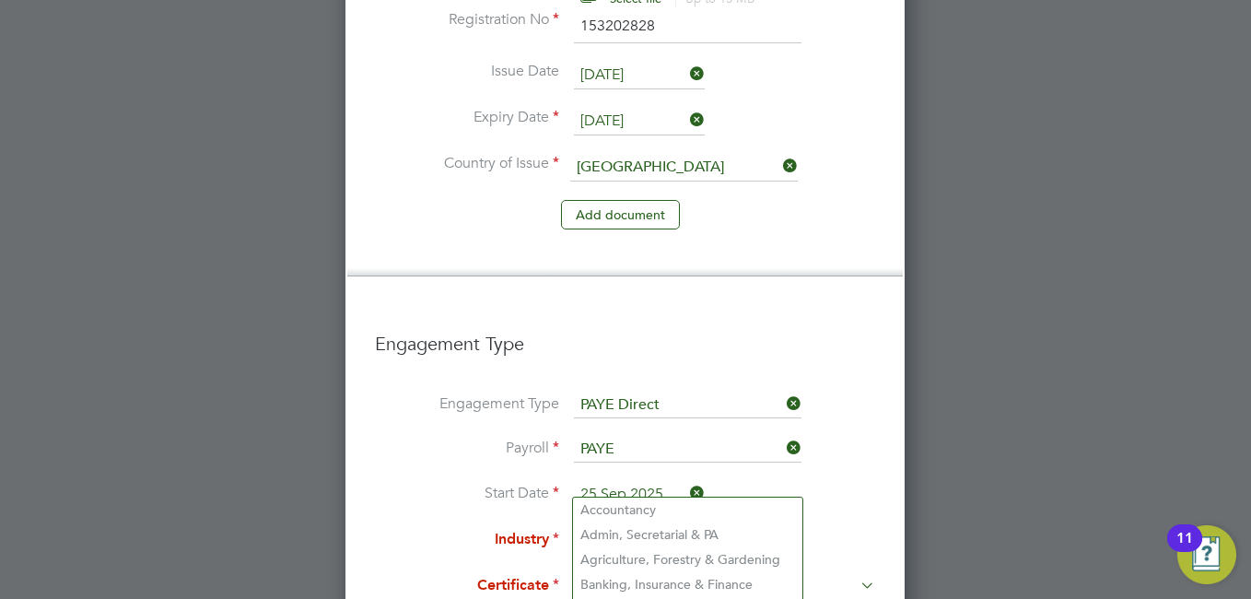
click at [678, 527] on input at bounding box center [688, 541] width 228 height 28
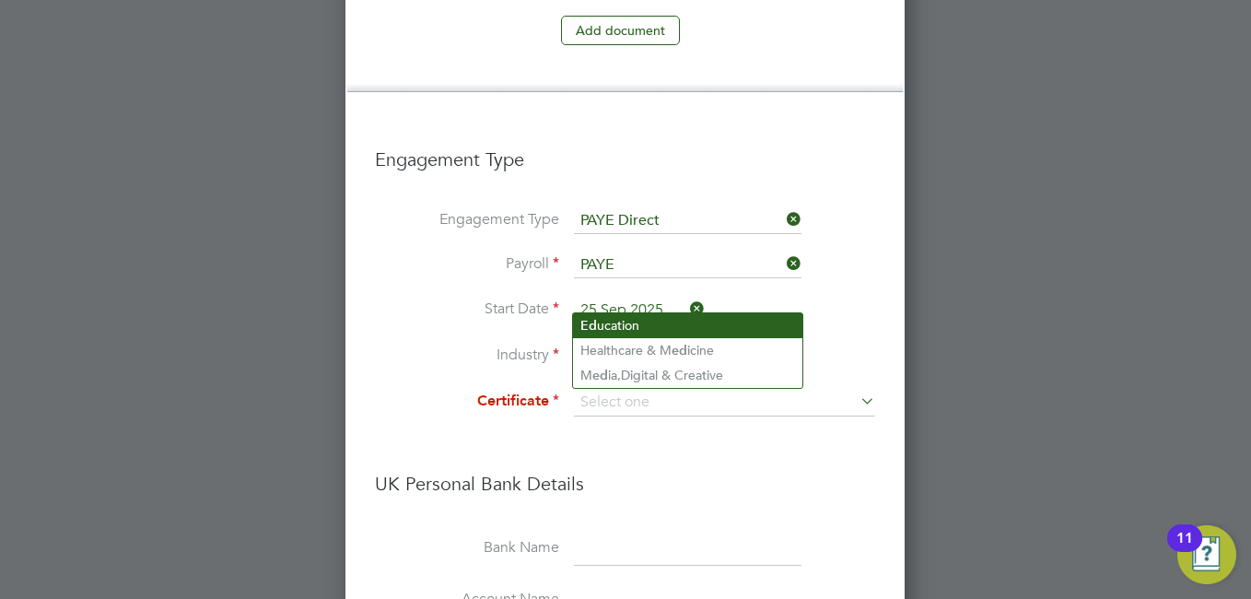
click at [598, 324] on li "Ed ucation" at bounding box center [687, 325] width 229 height 25
type input "Education"
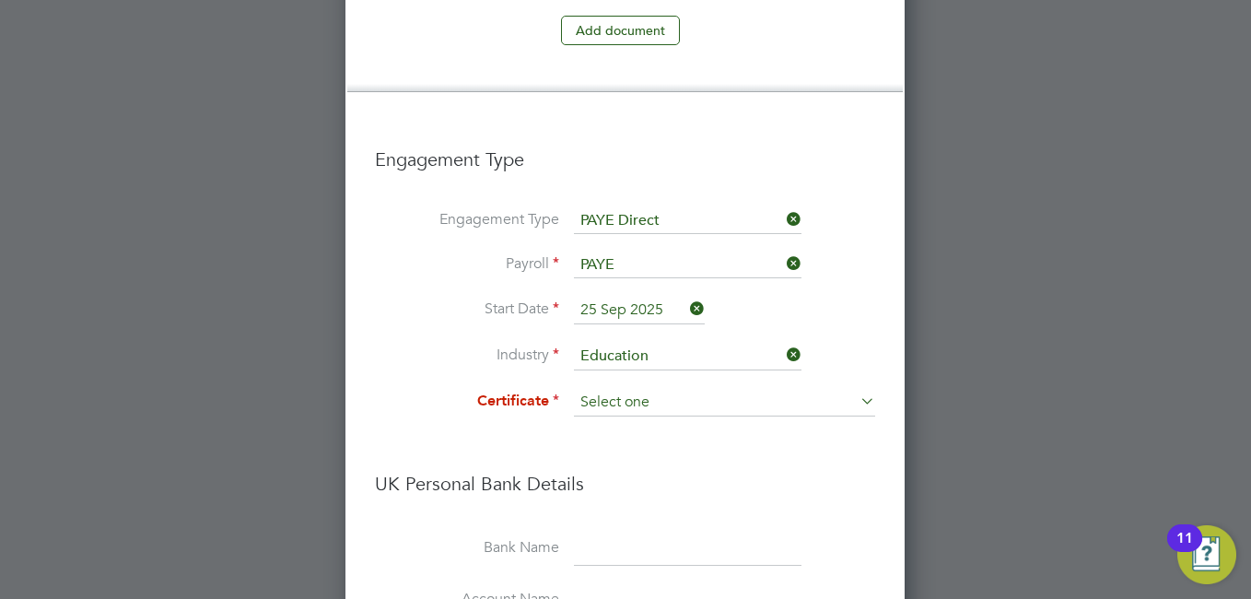
click at [639, 389] on input at bounding box center [724, 403] width 301 height 28
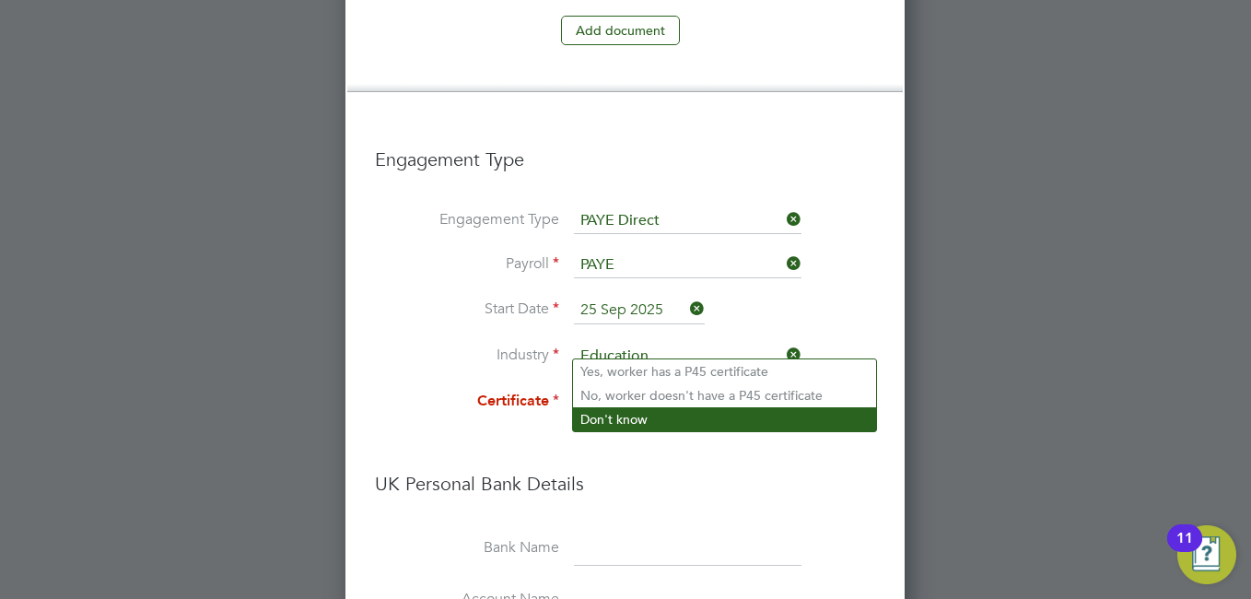
click at [652, 418] on li "Don't know" at bounding box center [724, 419] width 303 height 24
type input "Don't know"
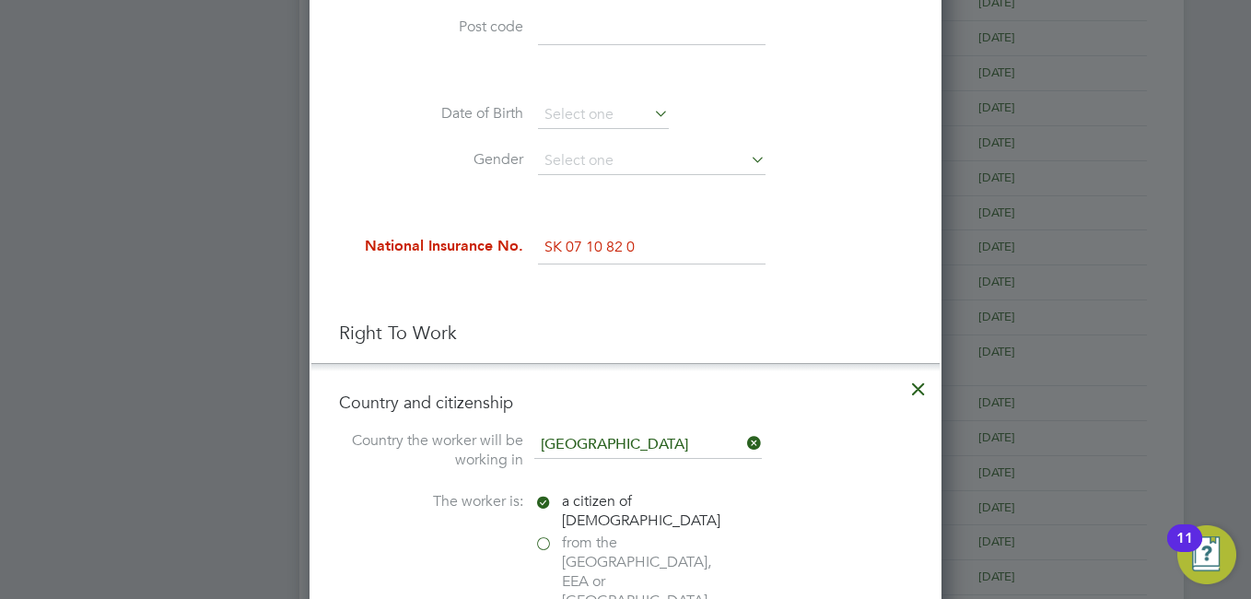
scroll to position [452, 0]
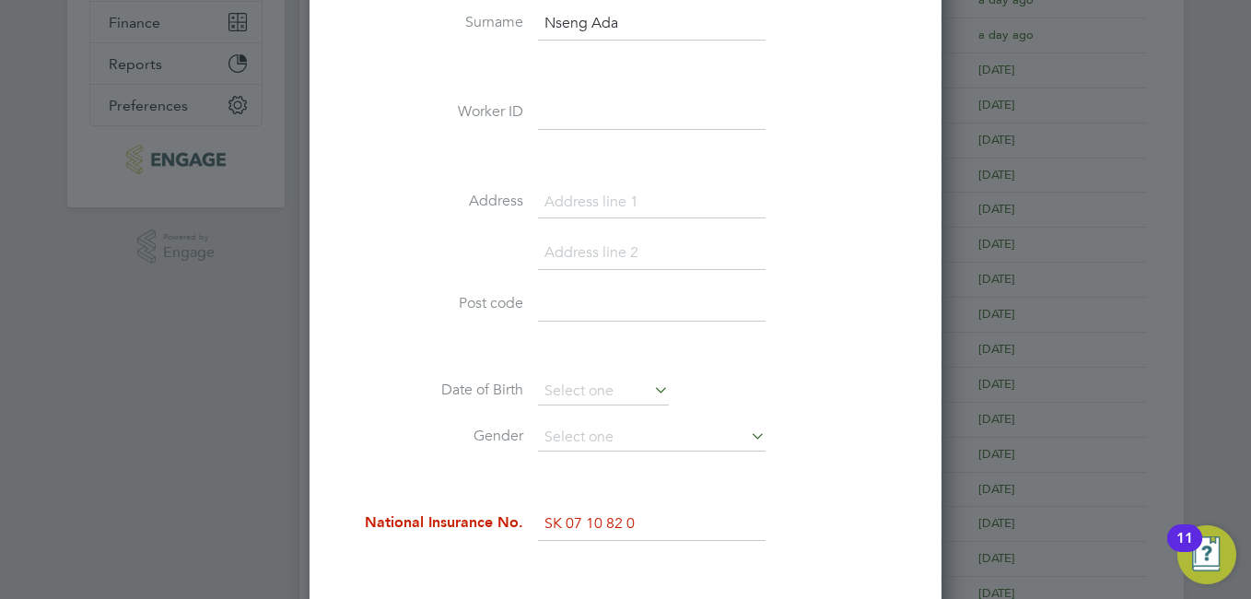
click at [577, 524] on input "SK 07 10 82 0" at bounding box center [652, 524] width 228 height 33
click at [649, 522] on input "SK D7 10 82 0" at bounding box center [652, 524] width 228 height 33
click at [579, 523] on input "SK D7 10 82" at bounding box center [652, 524] width 228 height 33
click at [624, 524] on input "SK 07 10 82" at bounding box center [652, 524] width 228 height 33
type input "SK 07 10 82 C"
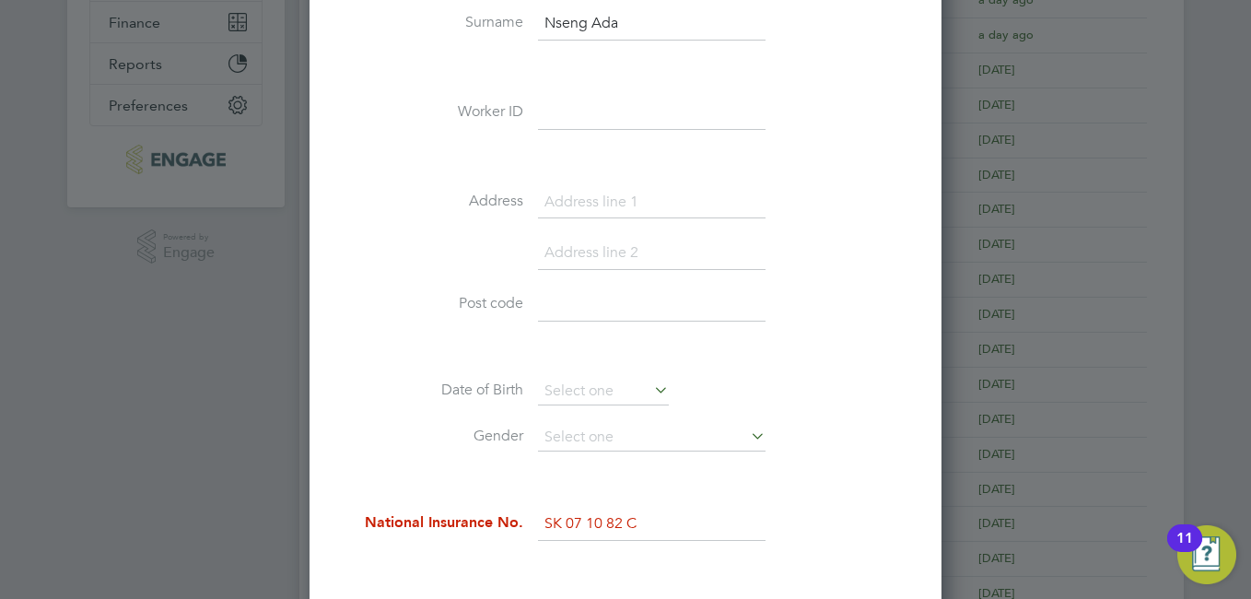
click at [605, 301] on input at bounding box center [652, 304] width 228 height 33
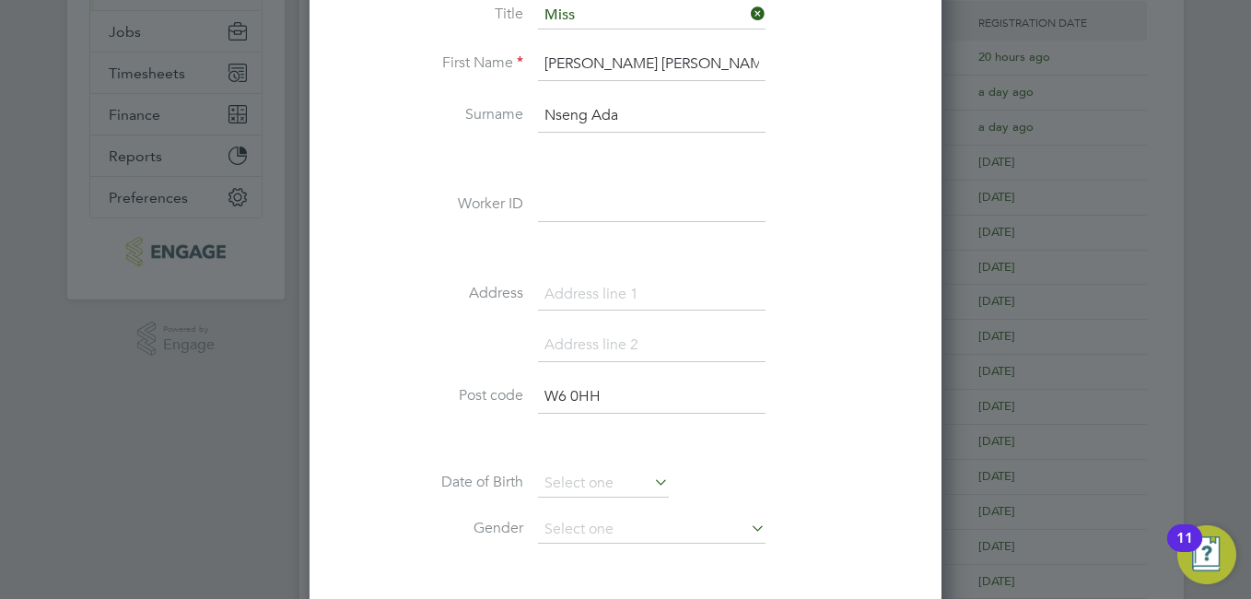
scroll to position [268, 0]
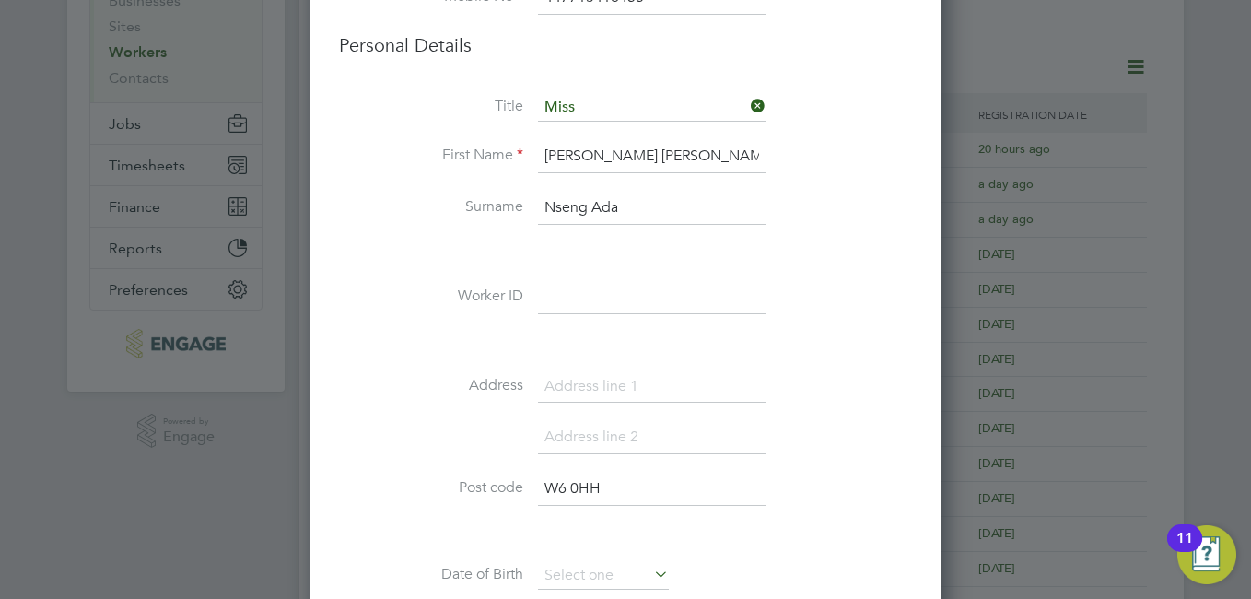
type input "W6 0HH"
click at [596, 377] on input at bounding box center [652, 386] width 228 height 33
type input "35A Dorville Crescent"
click at [610, 435] on input at bounding box center [652, 437] width 228 height 33
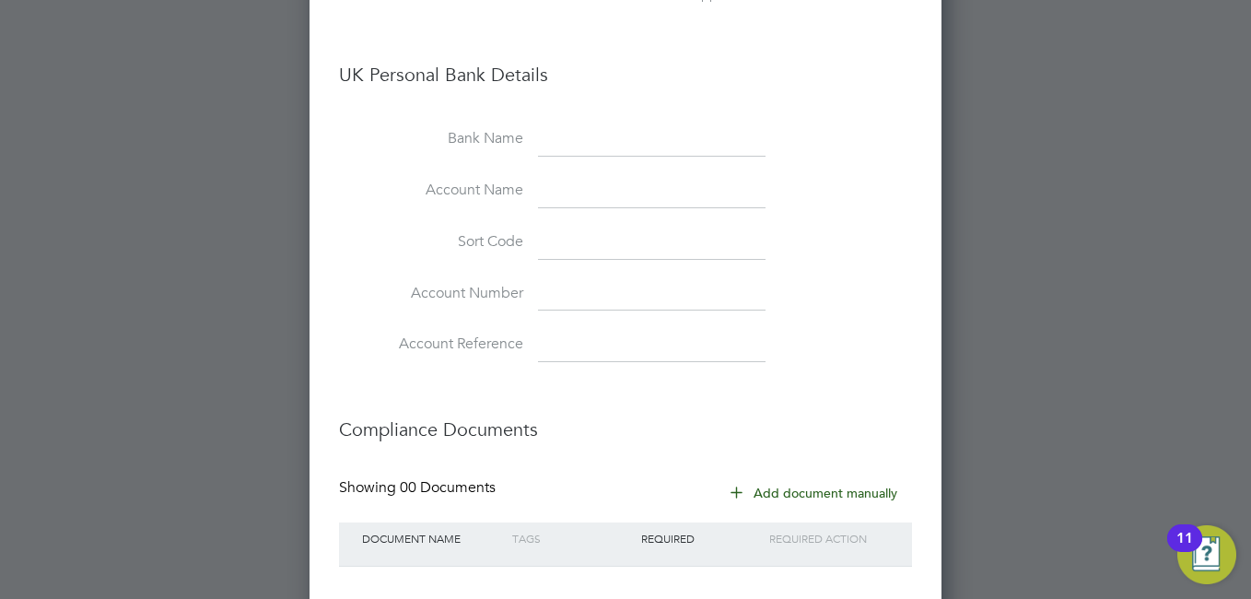
scroll to position [2439, 0]
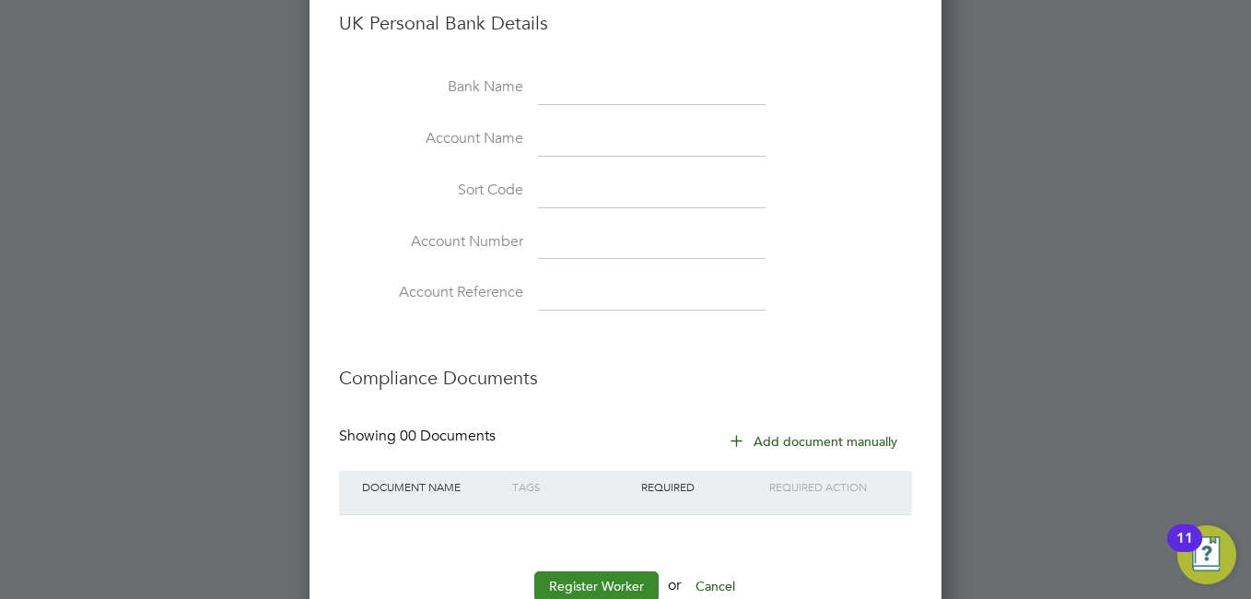
type input "London"
click at [627, 571] on button "Register Worker" at bounding box center [596, 585] width 124 height 29
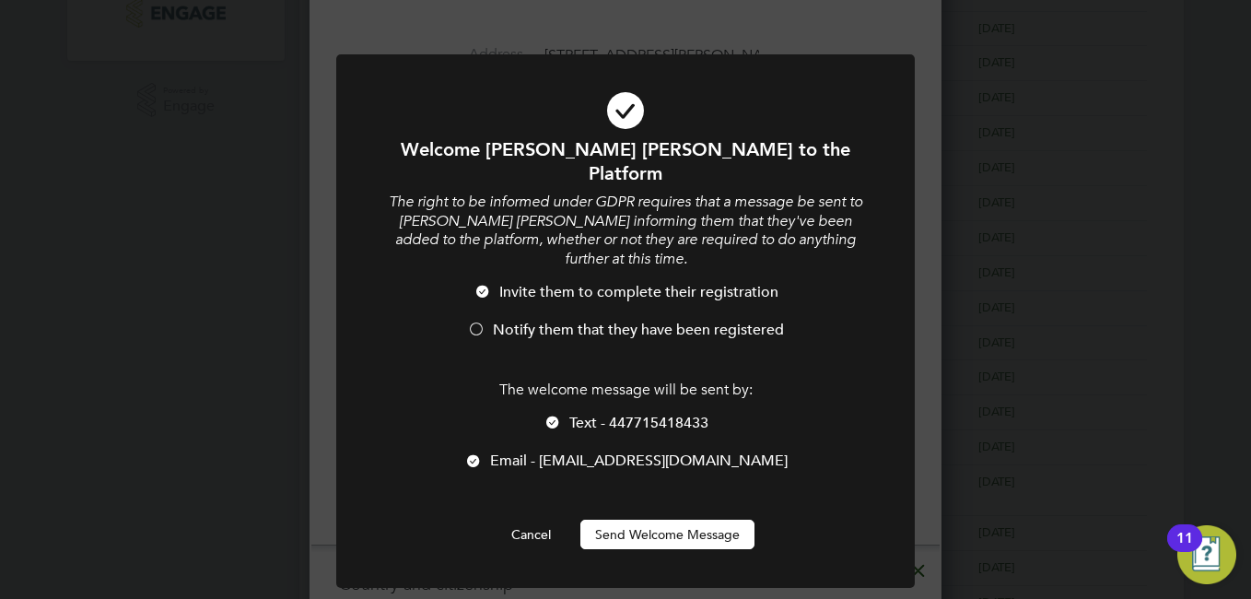
scroll to position [0, 0]
click at [471, 322] on div at bounding box center [476, 331] width 18 height 18
click at [685, 520] on button "Send Welcome Message" at bounding box center [668, 534] width 174 height 29
